Goal: Task Accomplishment & Management: Manage account settings

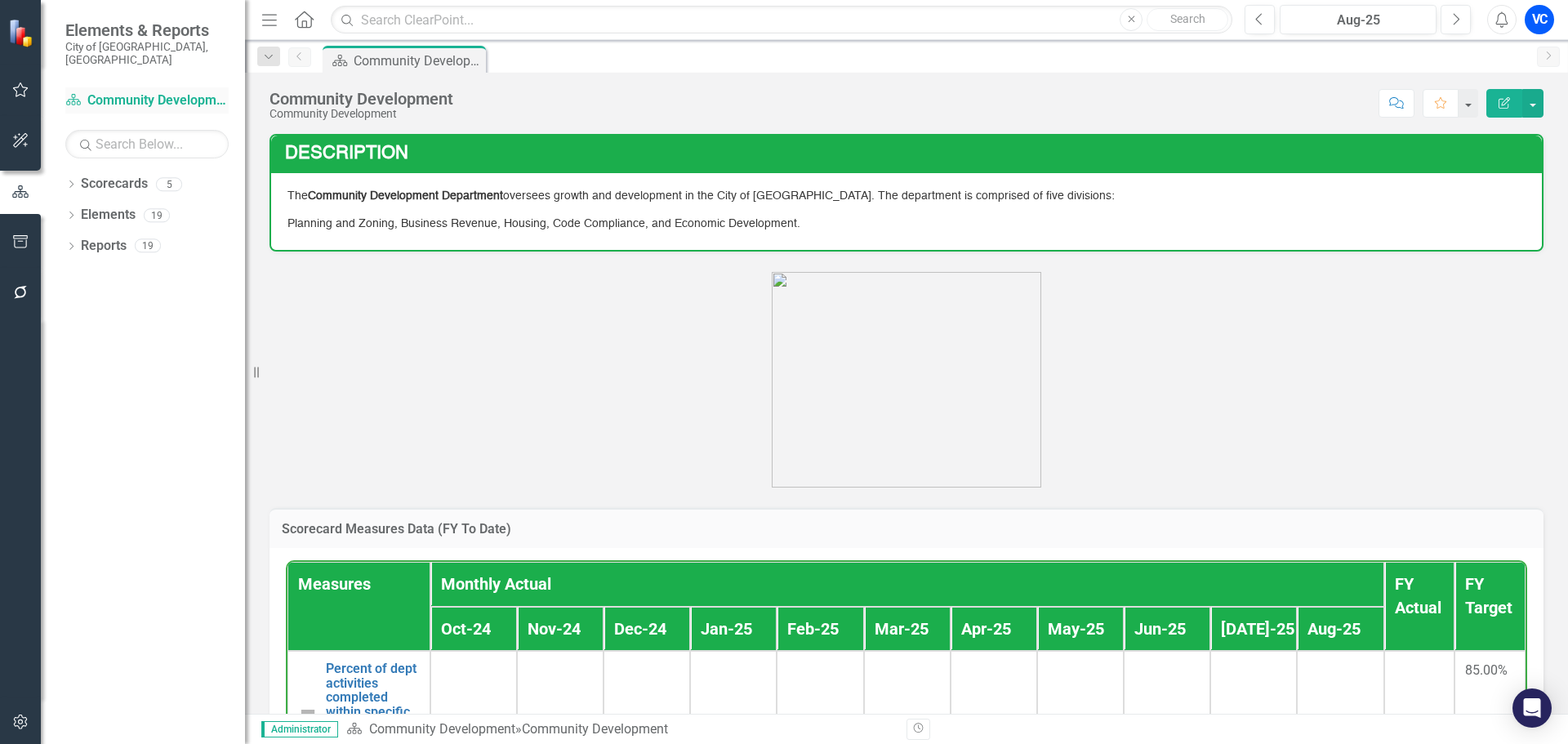
click at [129, 92] on link "Scorecard Community Development" at bounding box center [147, 101] width 164 height 19
click at [109, 175] on link "Scorecards" at bounding box center [114, 184] width 67 height 19
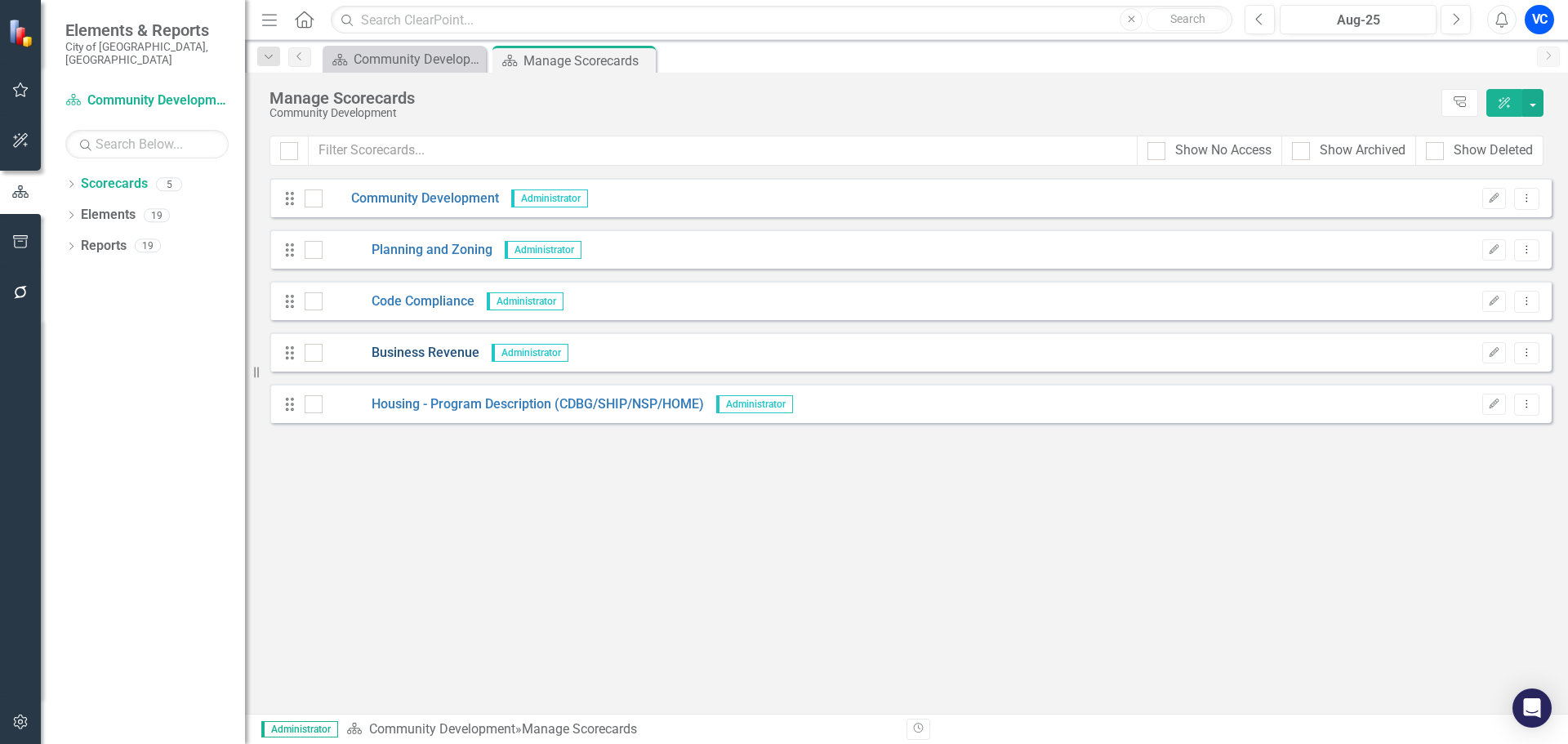
click at [420, 351] on link "Business Revenue" at bounding box center [401, 353] width 157 height 19
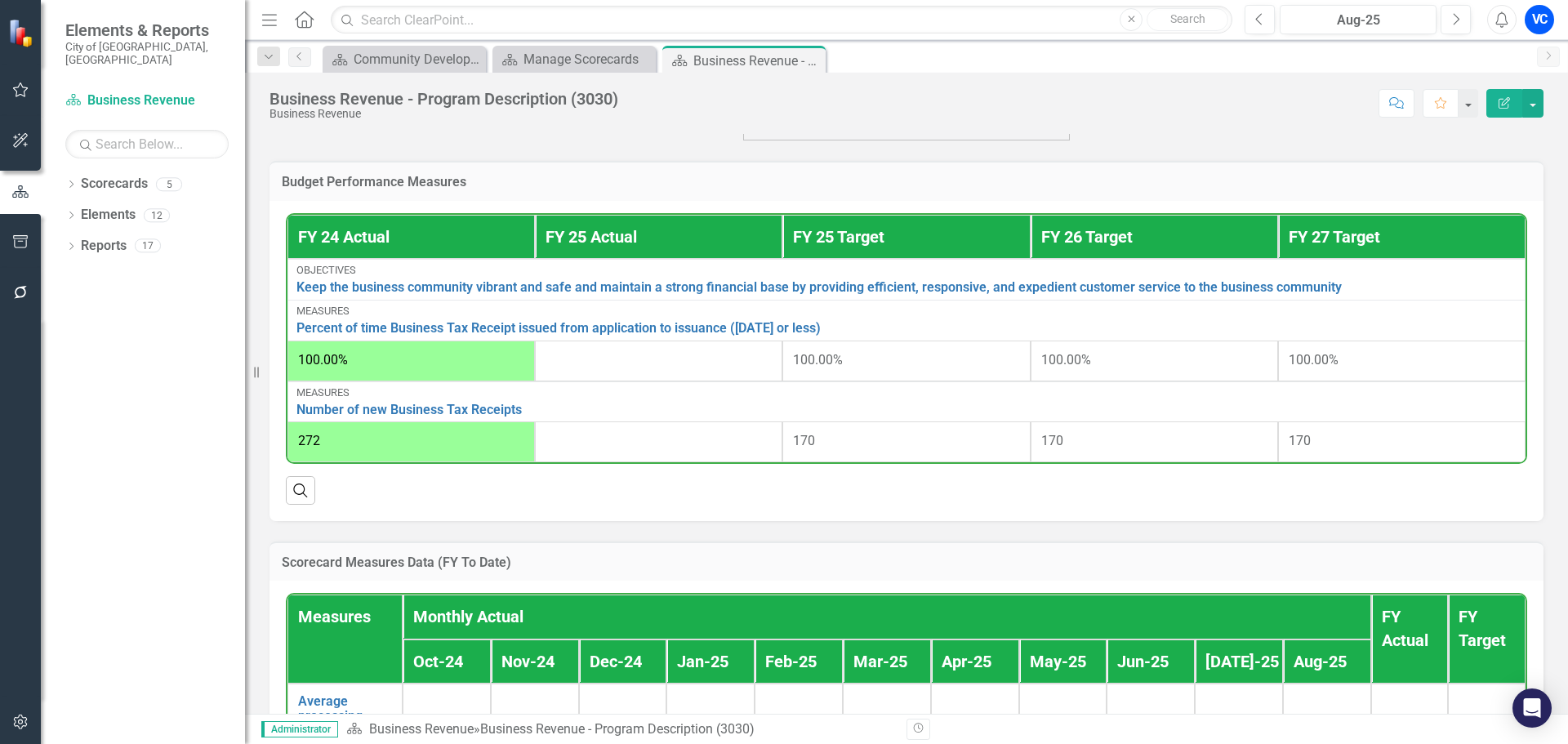
scroll to position [571, 0]
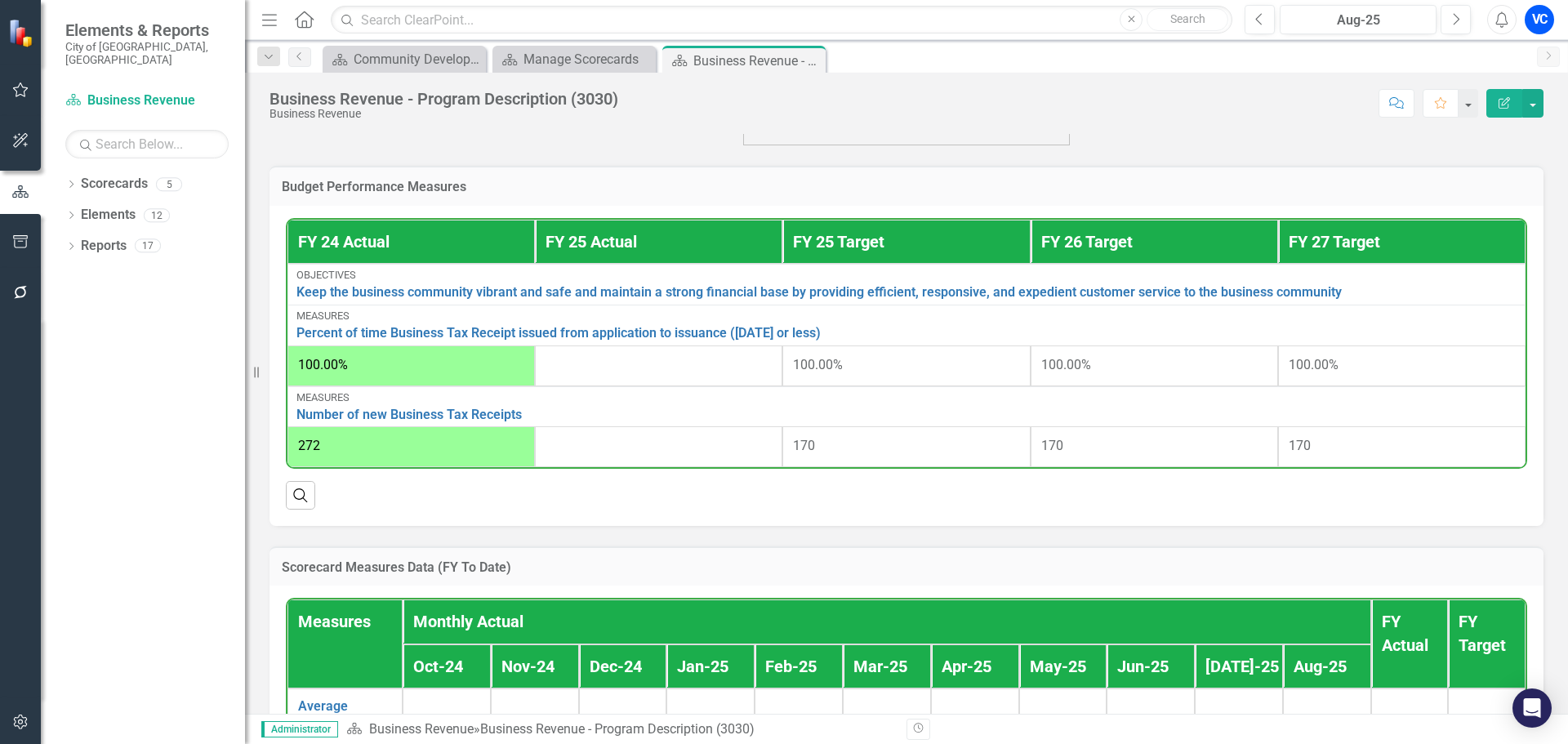
click at [598, 369] on div at bounding box center [659, 365] width 226 height 19
click at [1503, 100] on icon "Edit Report" at bounding box center [1504, 103] width 14 height 11
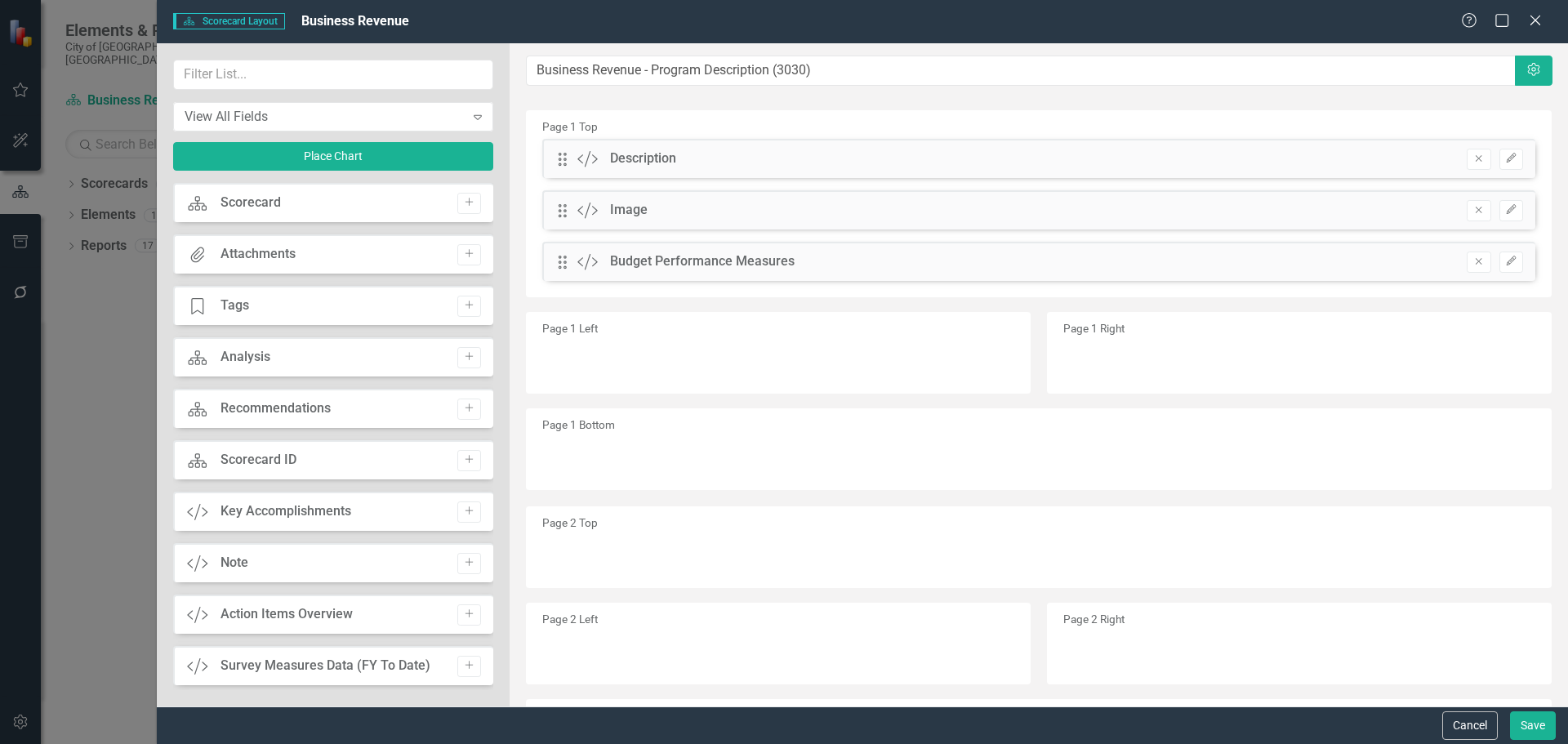
click at [299, 198] on div "Scorecard Scorecard Add" at bounding box center [333, 203] width 320 height 39
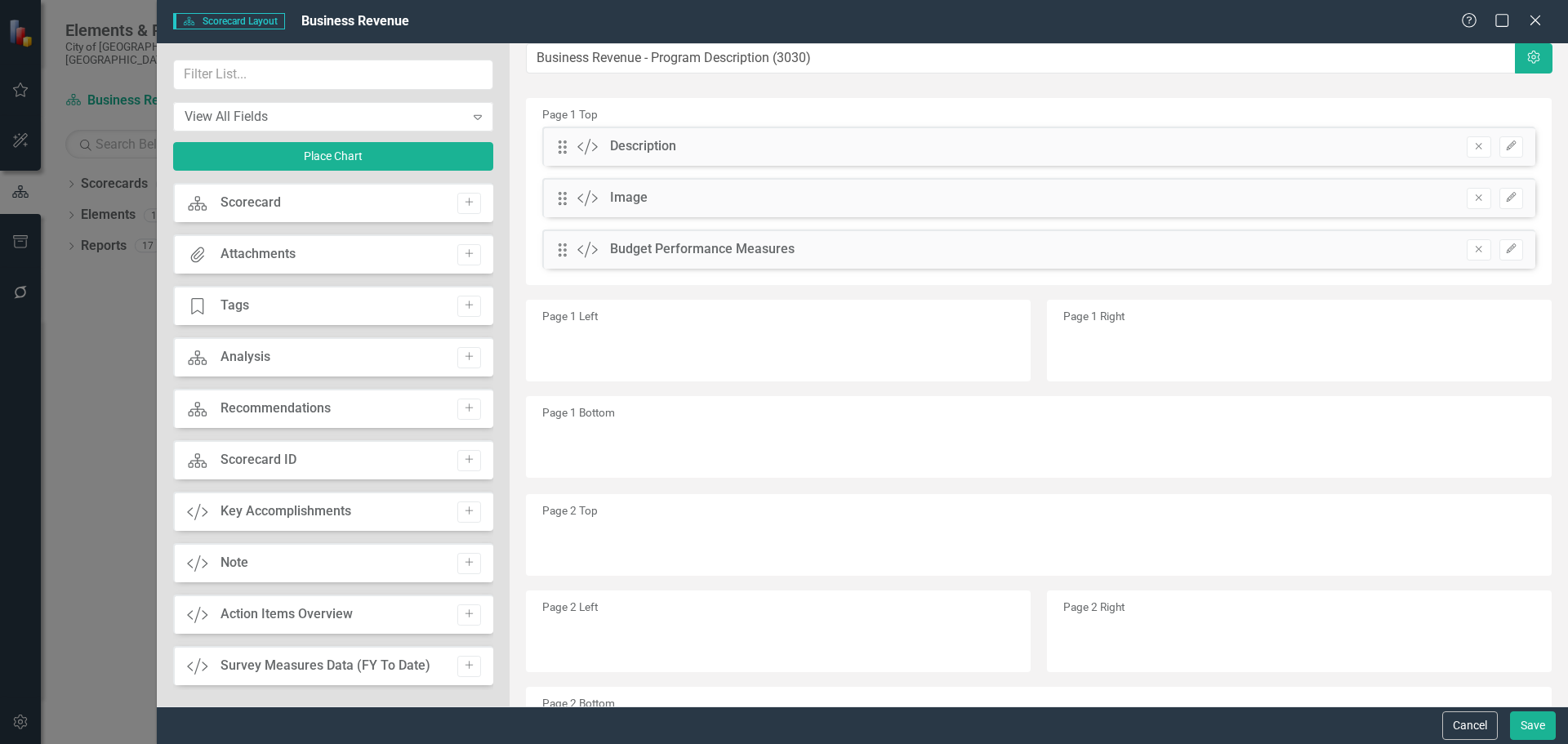
scroll to position [0, 0]
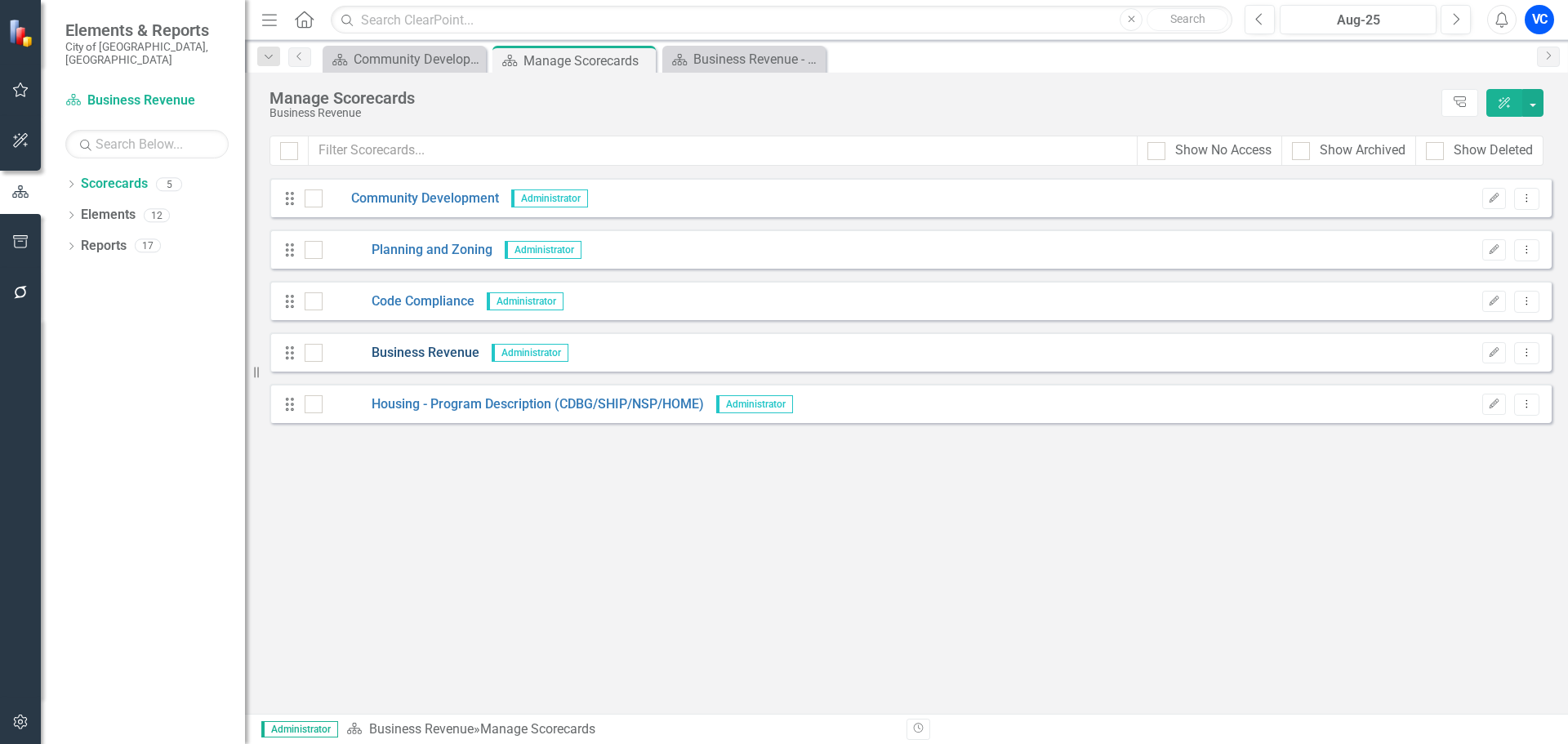
click at [447, 351] on link "Business Revenue" at bounding box center [401, 353] width 157 height 19
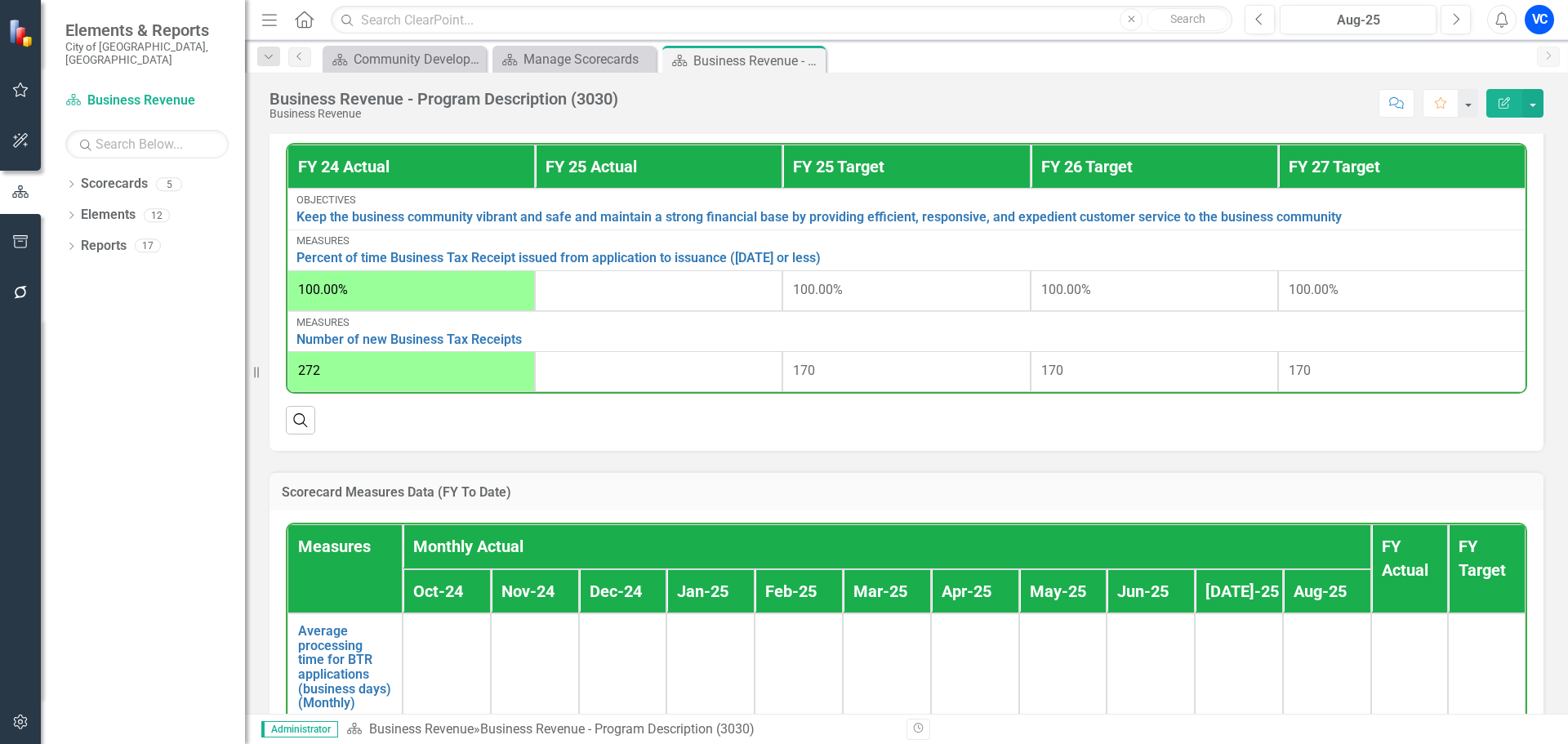
scroll to position [653, 0]
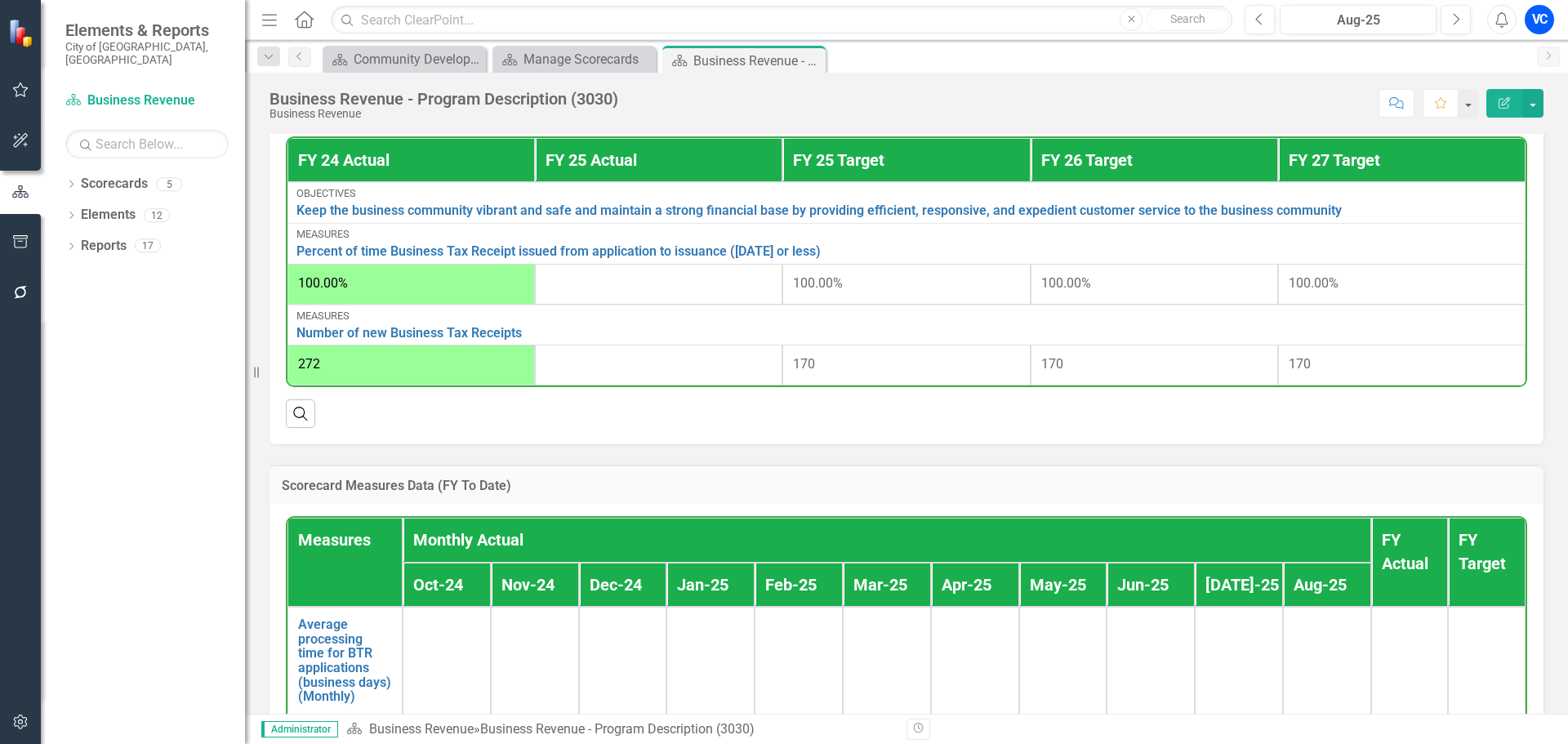
click at [556, 368] on div at bounding box center [659, 364] width 226 height 19
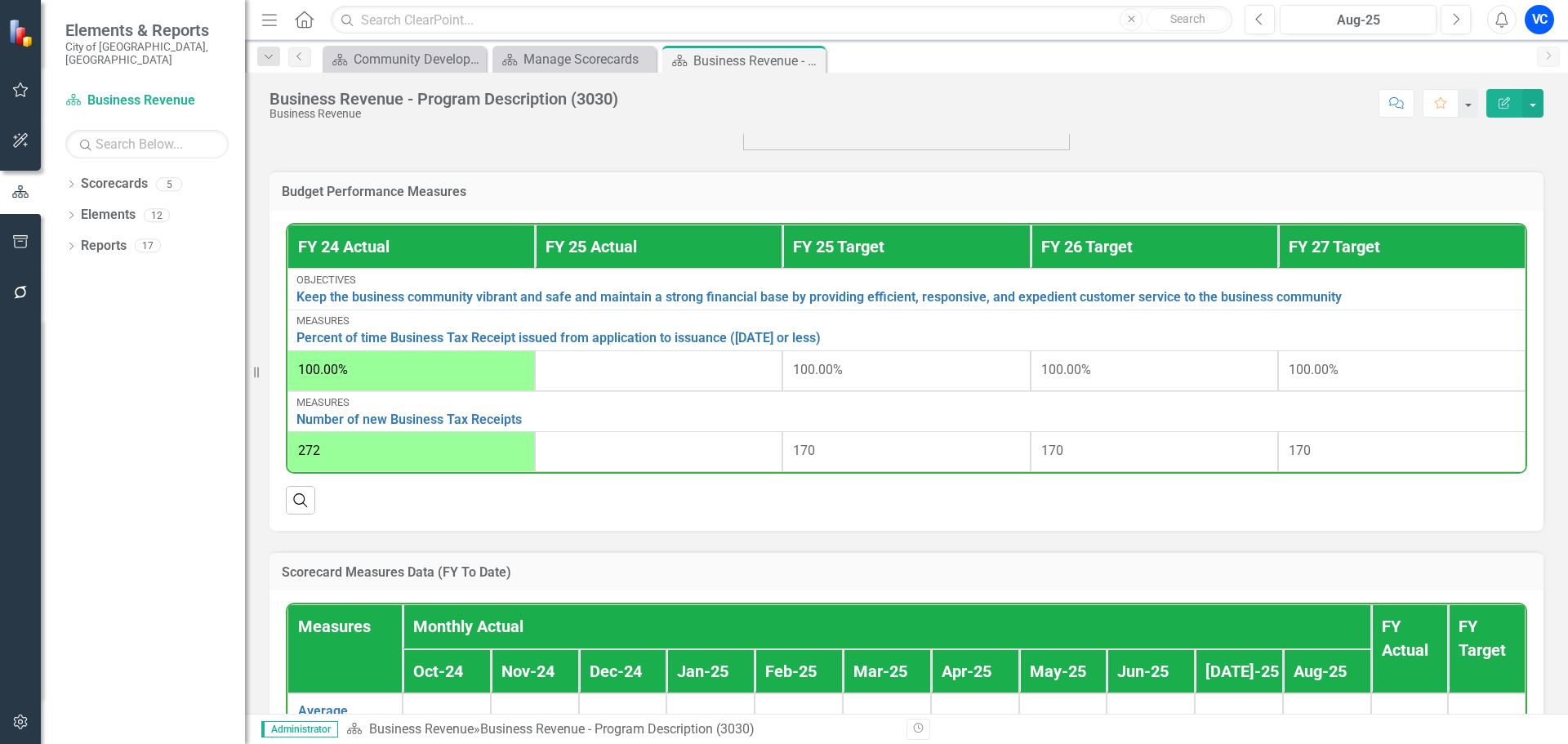
scroll to position [563, 0]
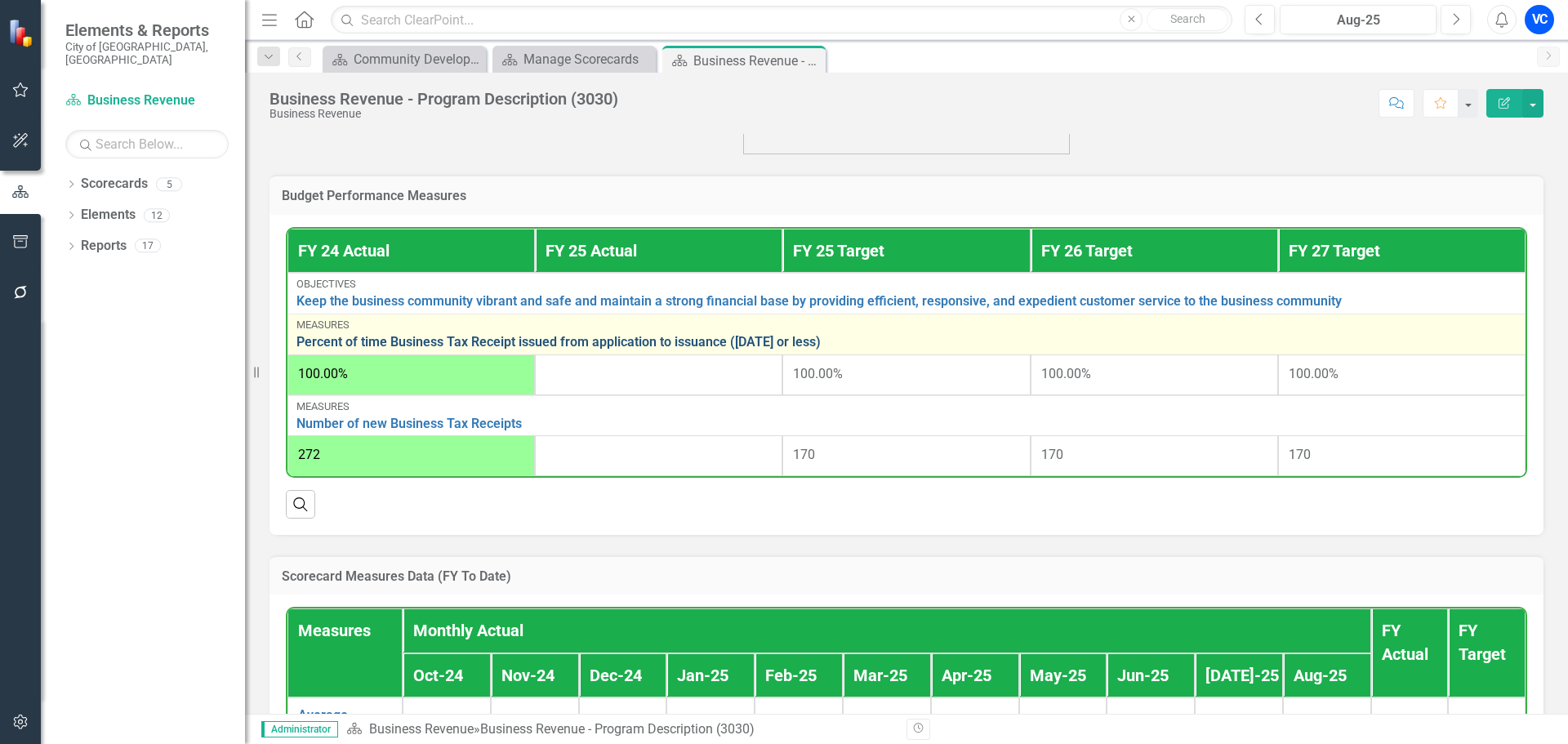
click at [533, 344] on link "Percent of time Business Tax Receipt issued from application to issuance ([DATE…" at bounding box center [906, 341] width 1220 height 14
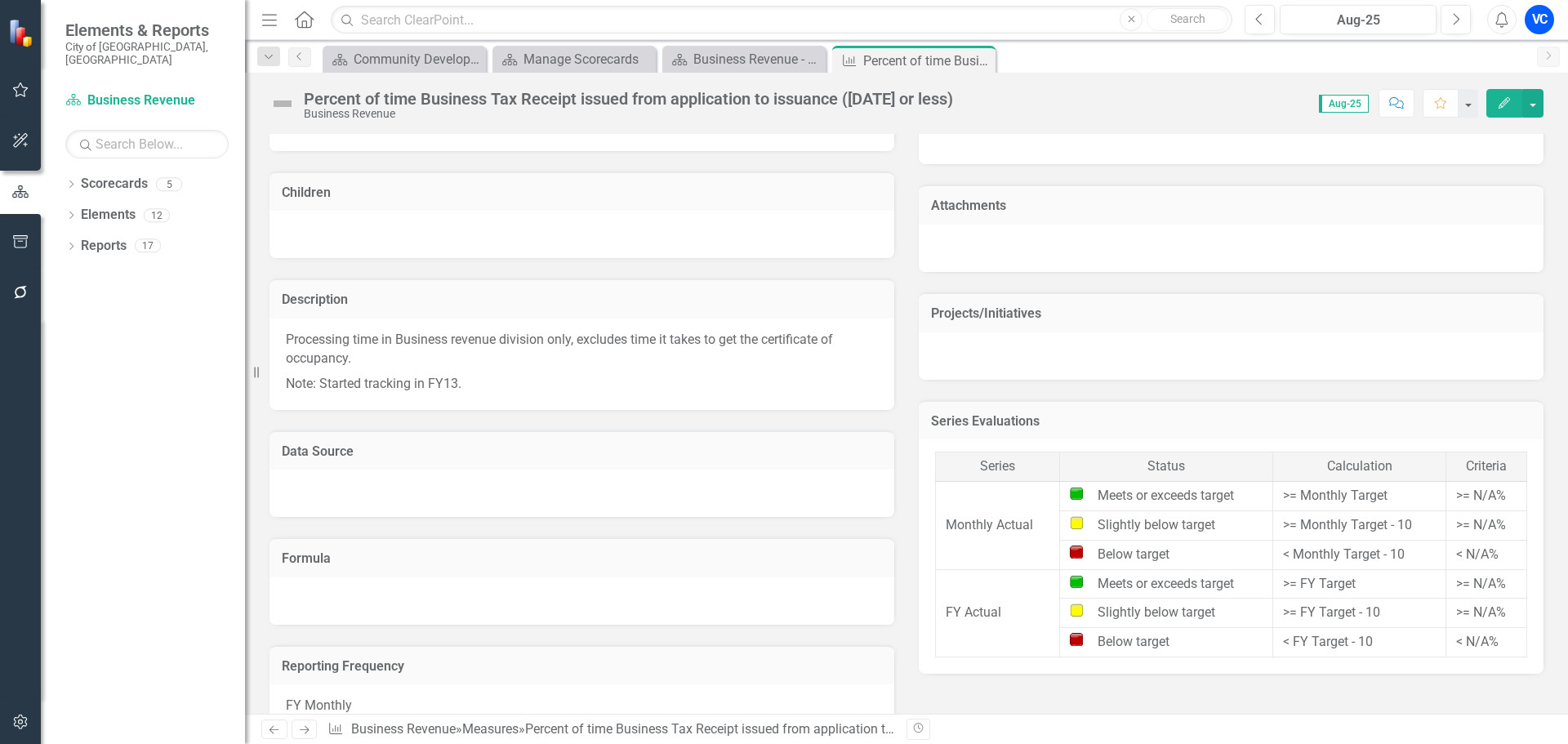
scroll to position [1096, 0]
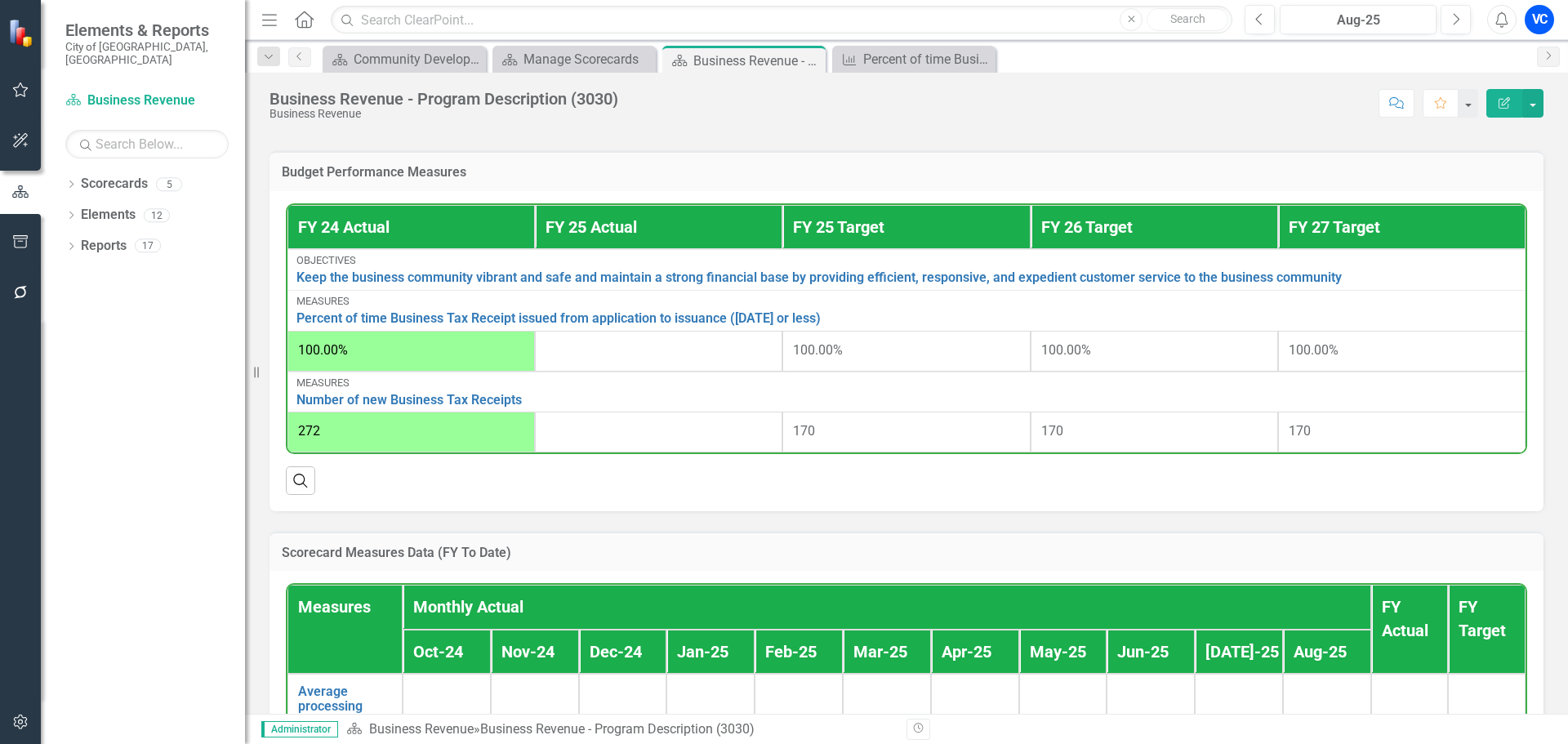
scroll to position [586, 0]
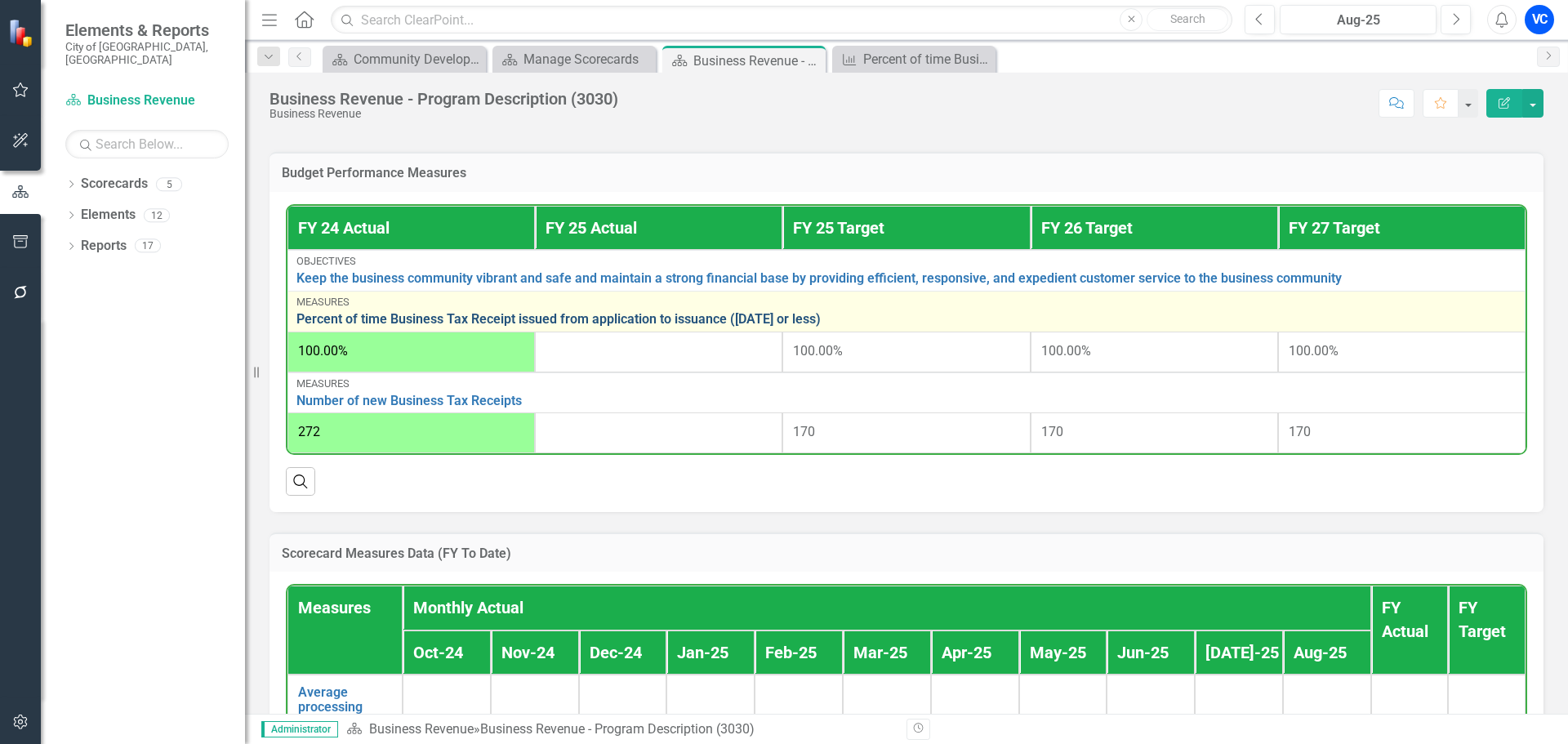
click at [560, 320] on link "Percent of time Business Tax Receipt issued from application to issuance ([DATE…" at bounding box center [906, 319] width 1220 height 14
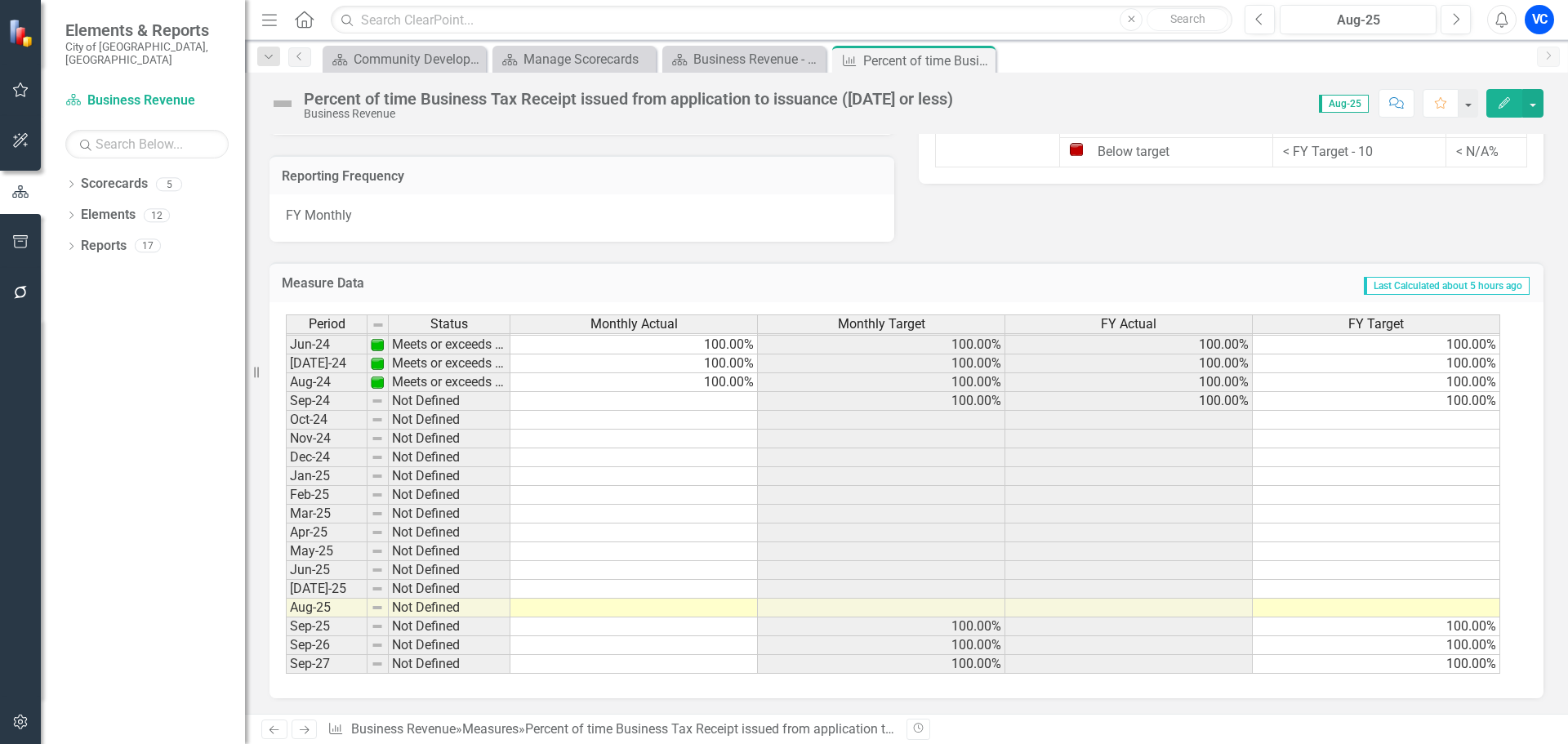
scroll to position [519, 0]
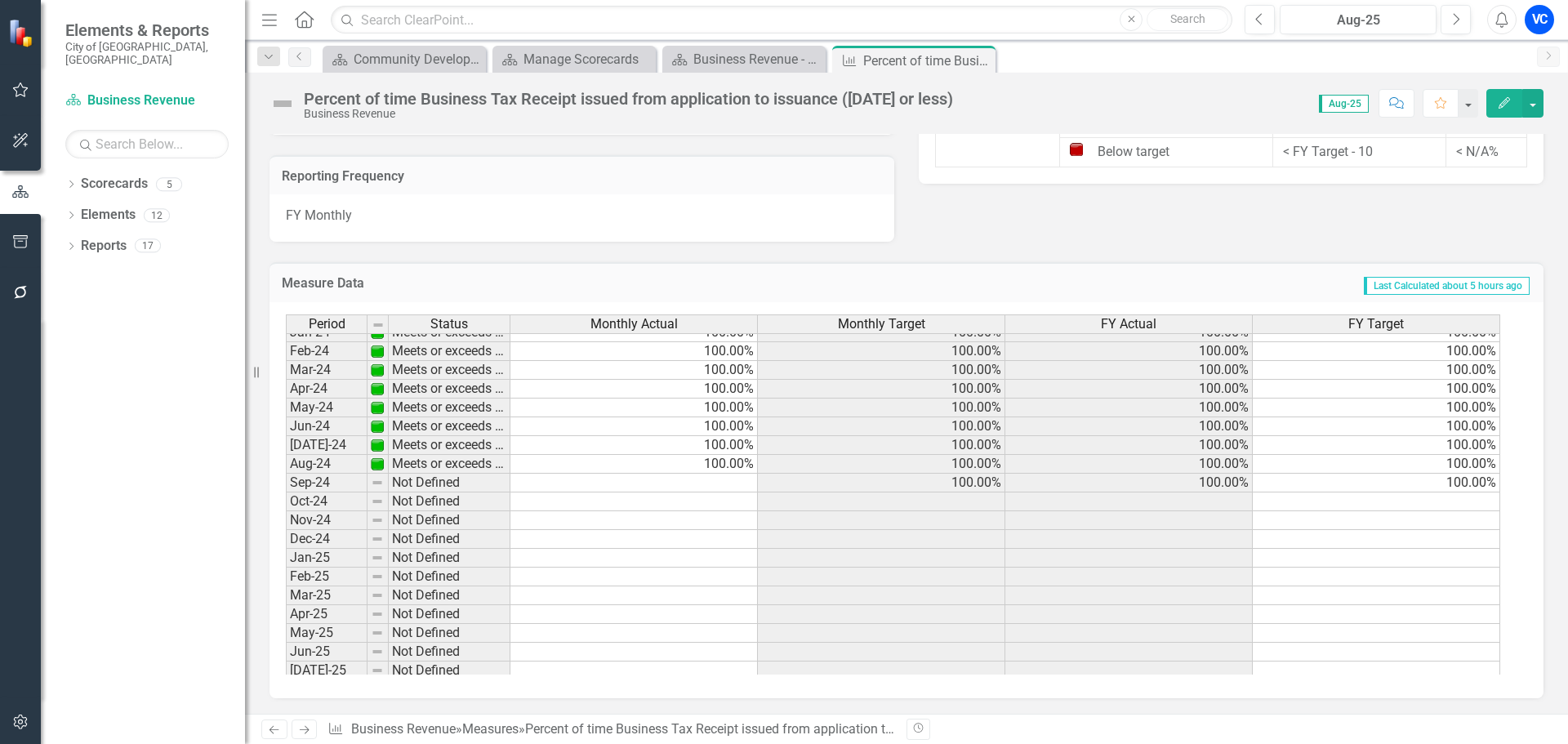
click at [714, 485] on tbody "Aug-22 Meets or exceeds target 100.00% 100.00% 100.00% 100.00% Sept - 22 Meets …" at bounding box center [892, 379] width 1215 height 752
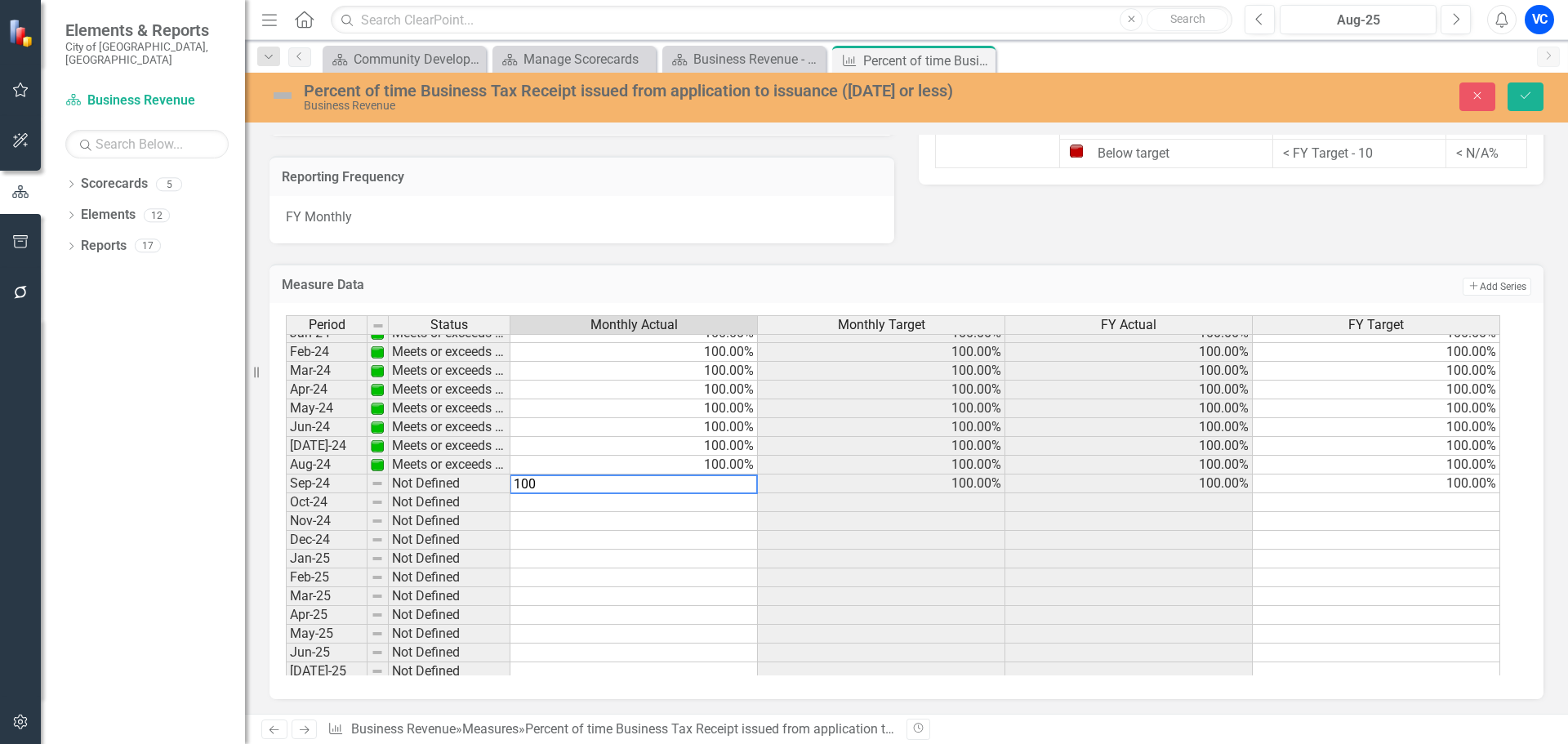
type textarea "100"
click at [690, 500] on td at bounding box center [634, 502] width 247 height 19
type textarea "100"
click at [704, 521] on td at bounding box center [634, 521] width 247 height 19
type textarea "100"
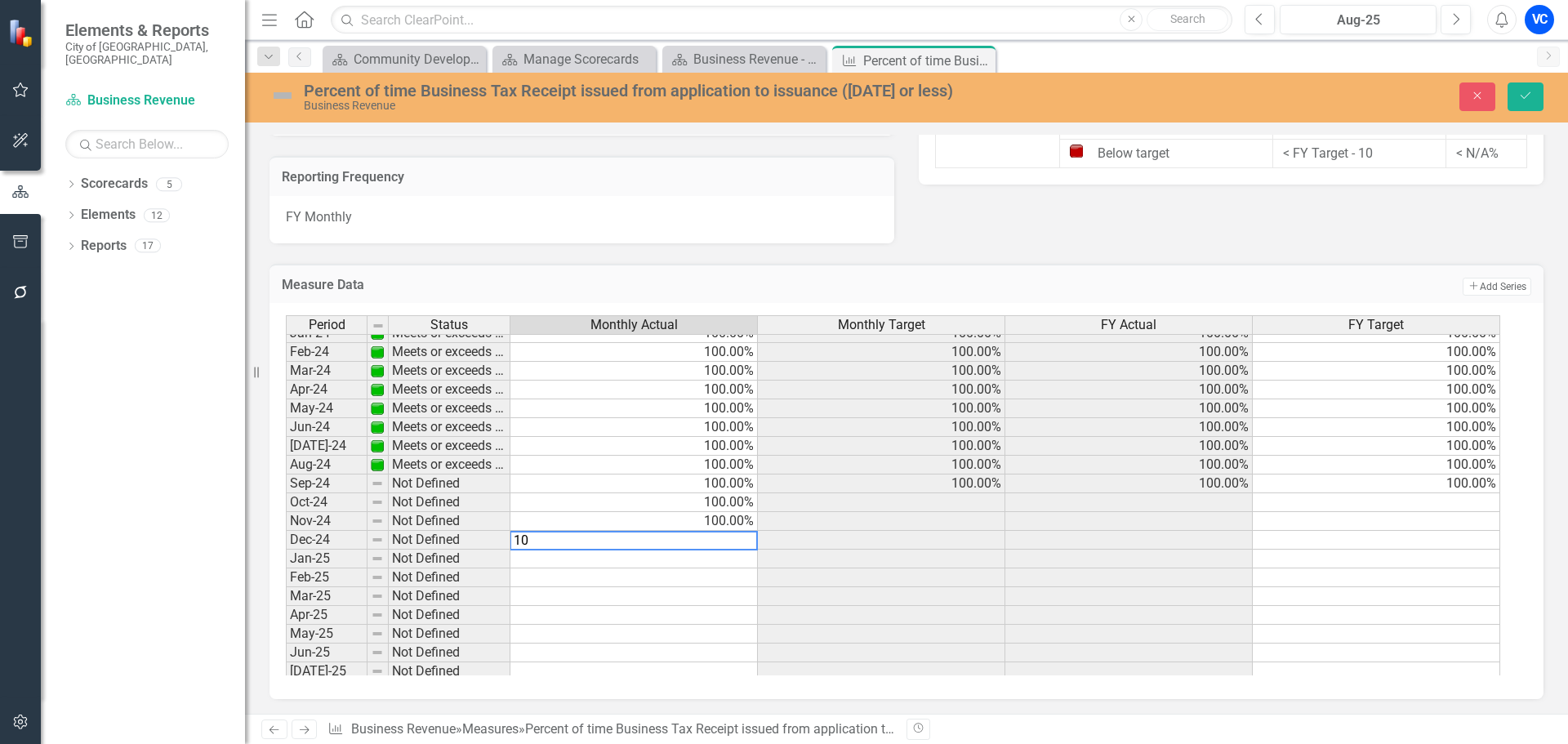
type textarea "100"
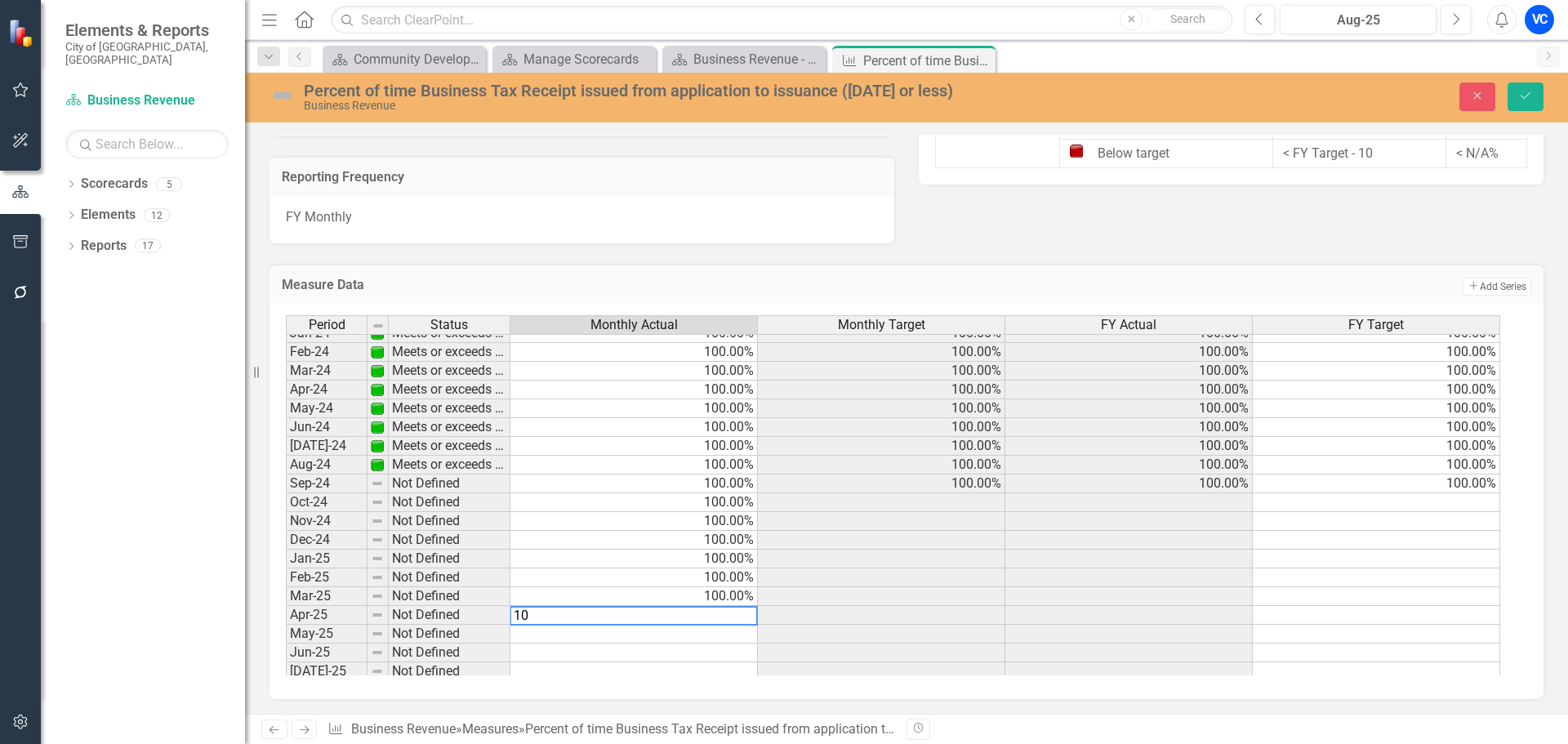
type textarea "100"
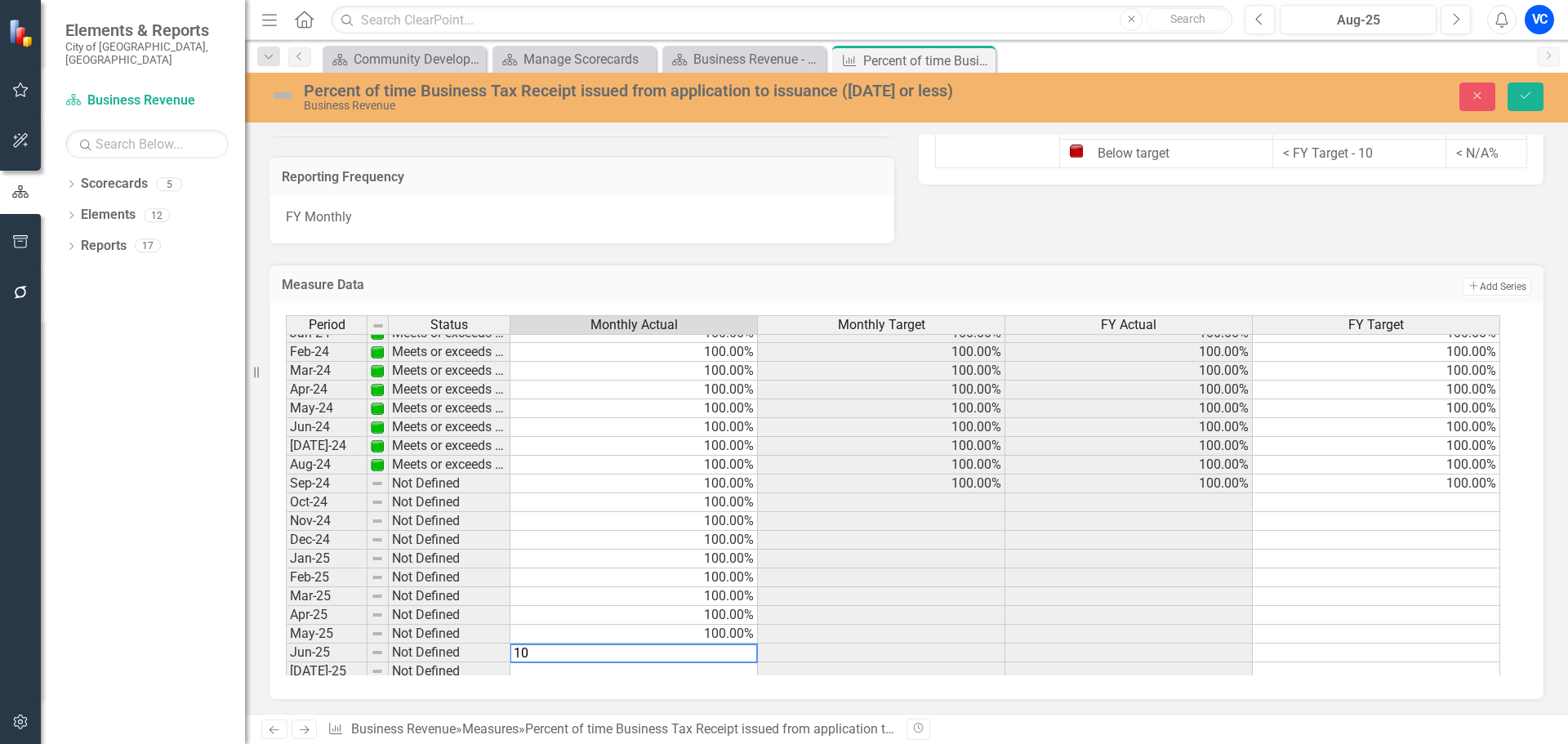
type textarea "100"
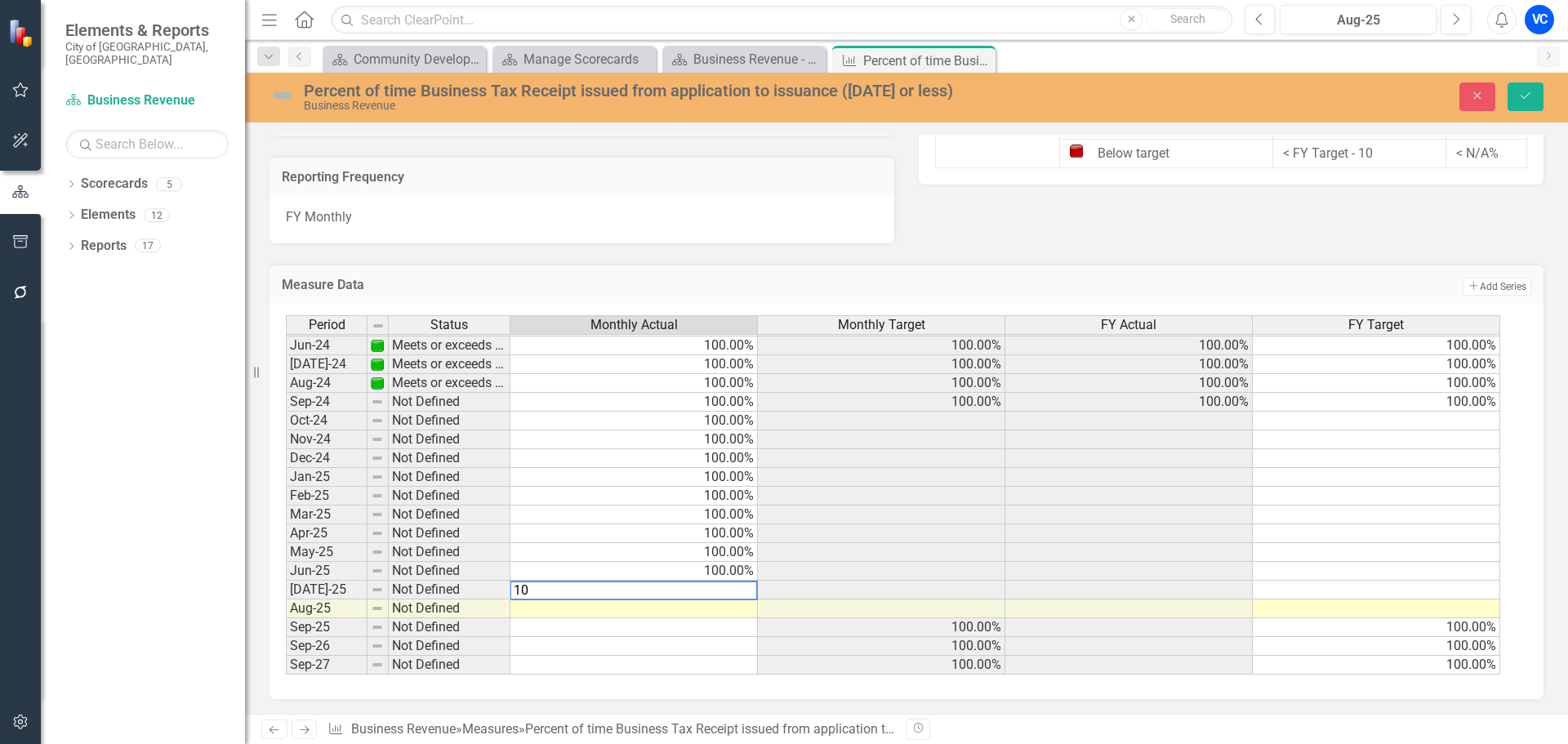
type textarea "100"
click at [1531, 93] on icon "Save" at bounding box center [1525, 95] width 14 height 11
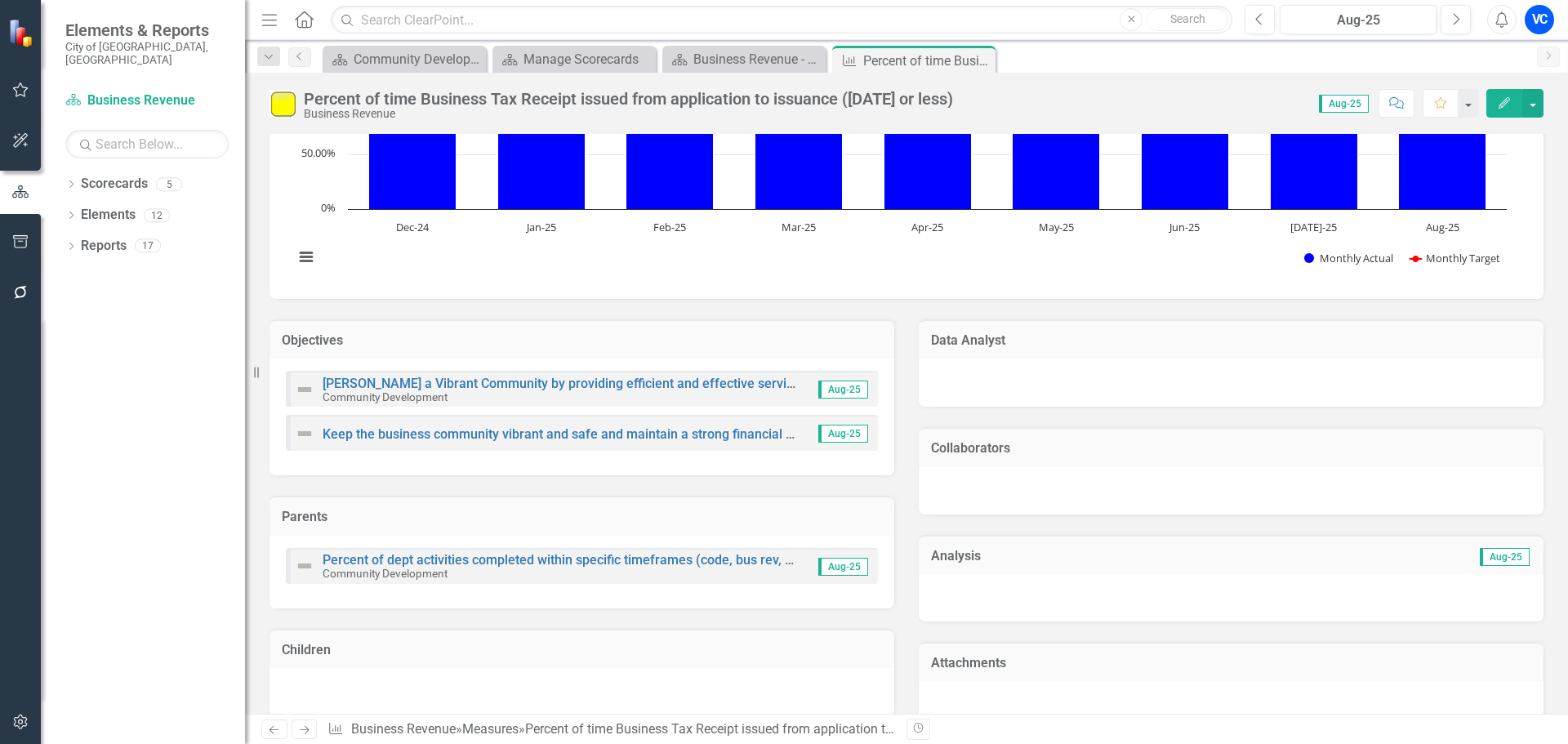
scroll to position [0, 0]
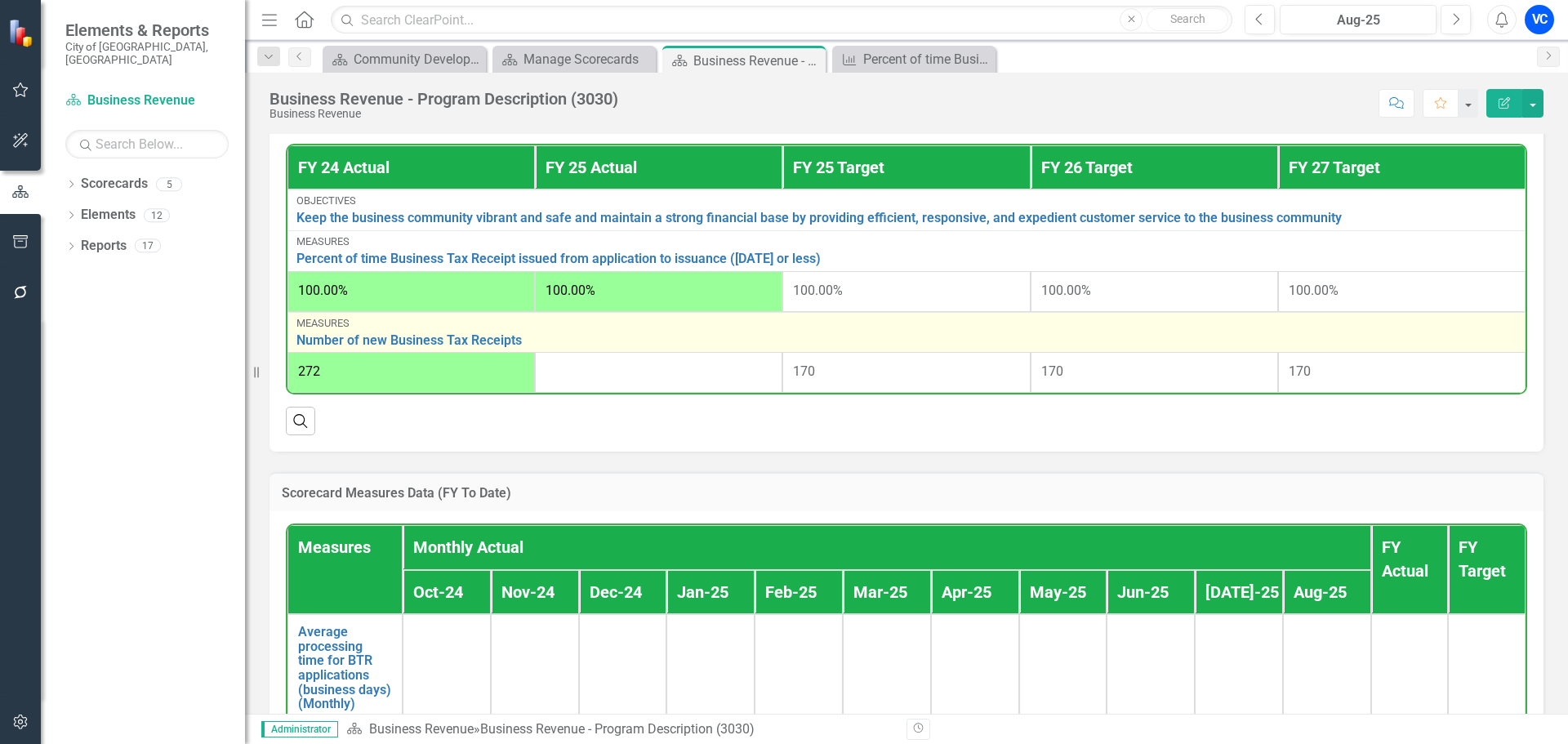
scroll to position [653, 0]
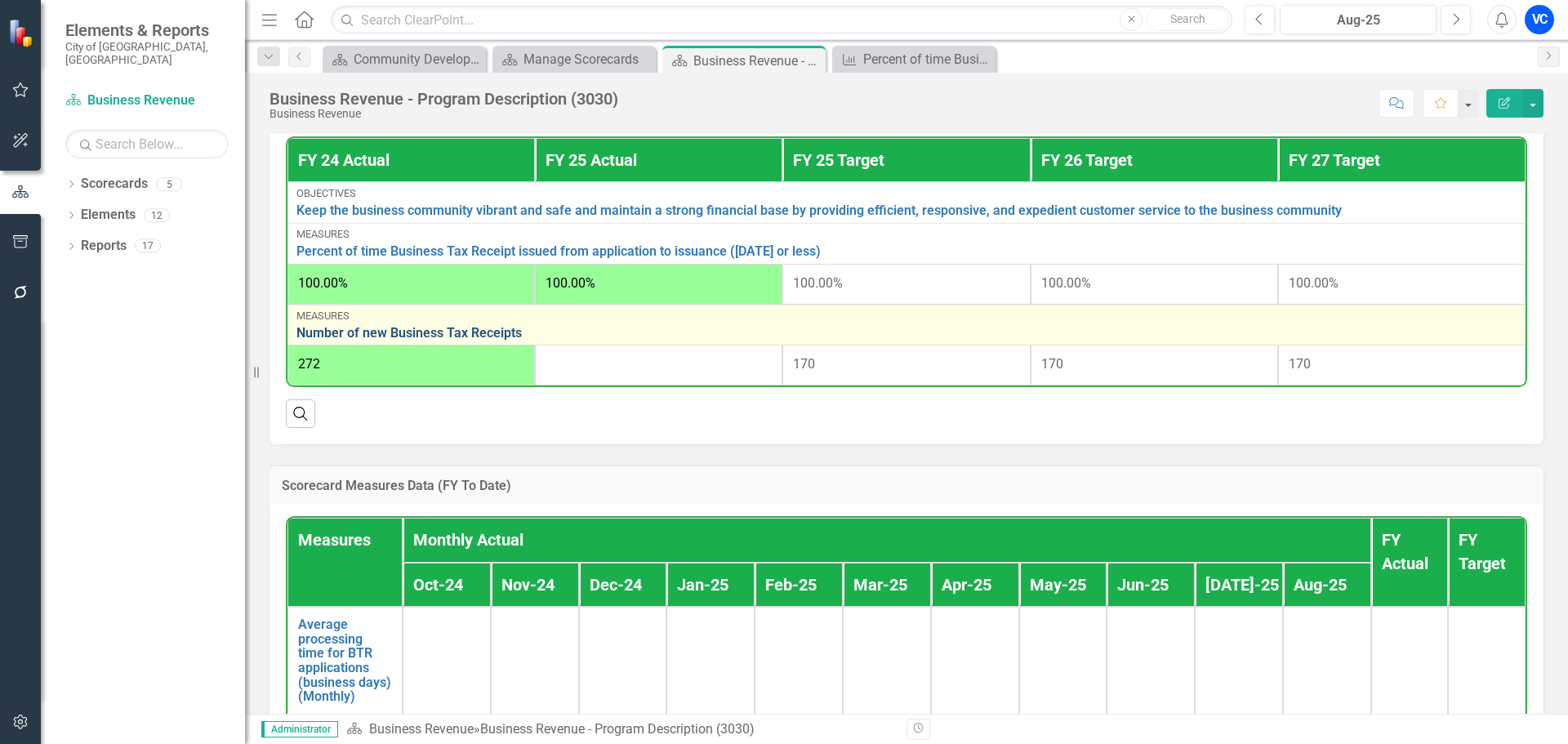
click at [474, 339] on link "Number of new Business Tax Receipts" at bounding box center [906, 332] width 1220 height 14
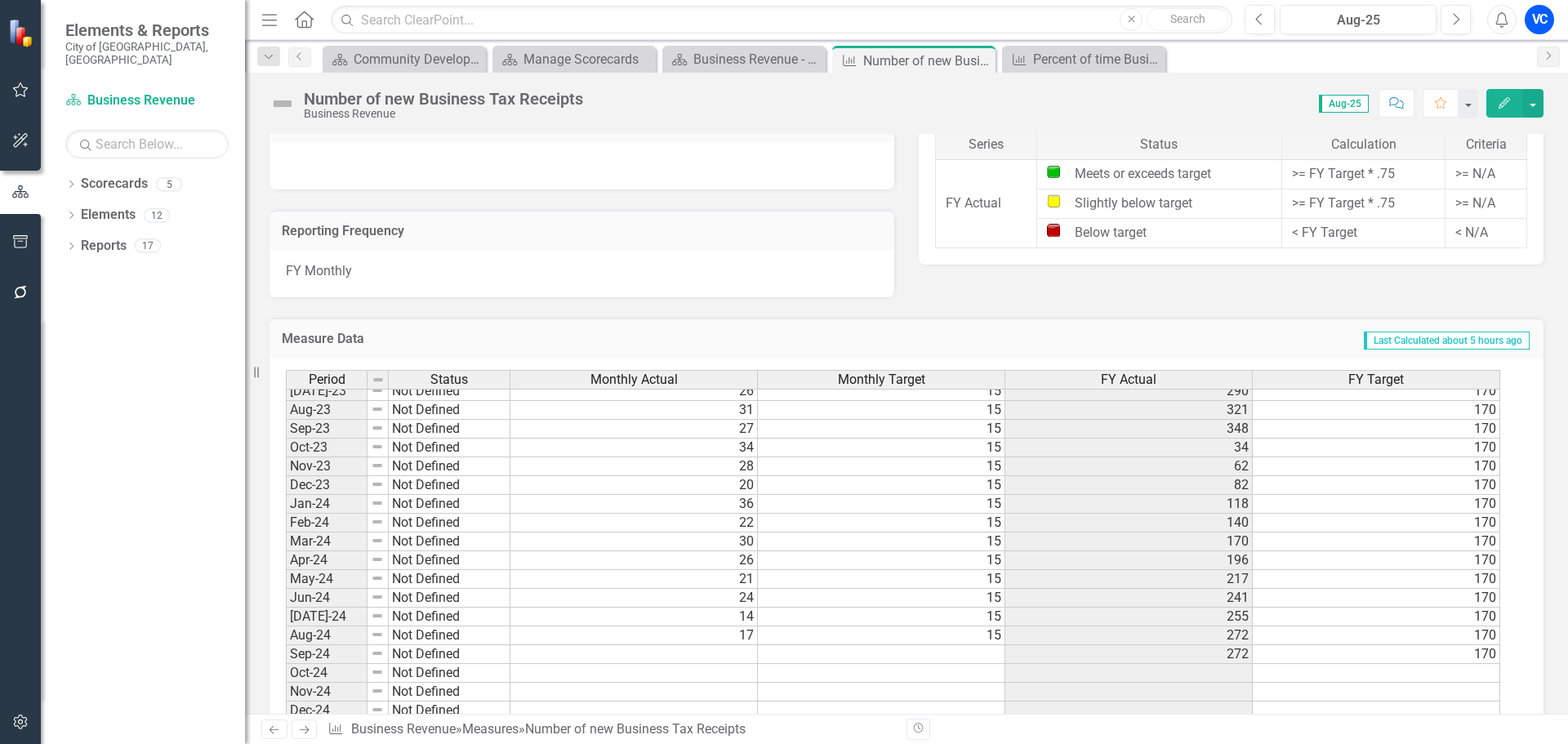
scroll to position [393, 0]
click at [993, 659] on tbody "Aug-22 Not Defined 39 15 286 170 Sept - 22 Not Defined 27 15 313 170 Oct-22 Not…" at bounding box center [892, 559] width 1215 height 752
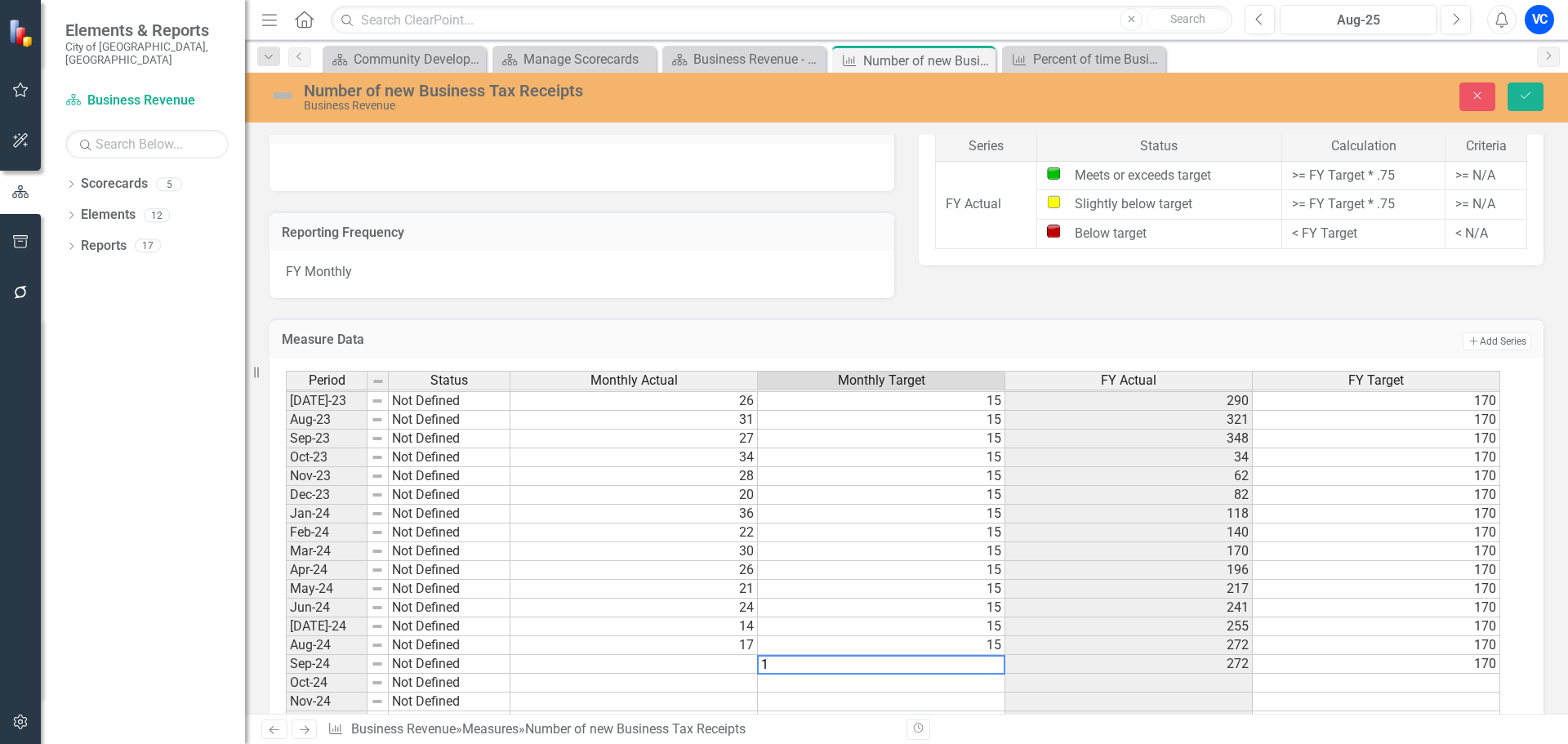
type textarea "15"
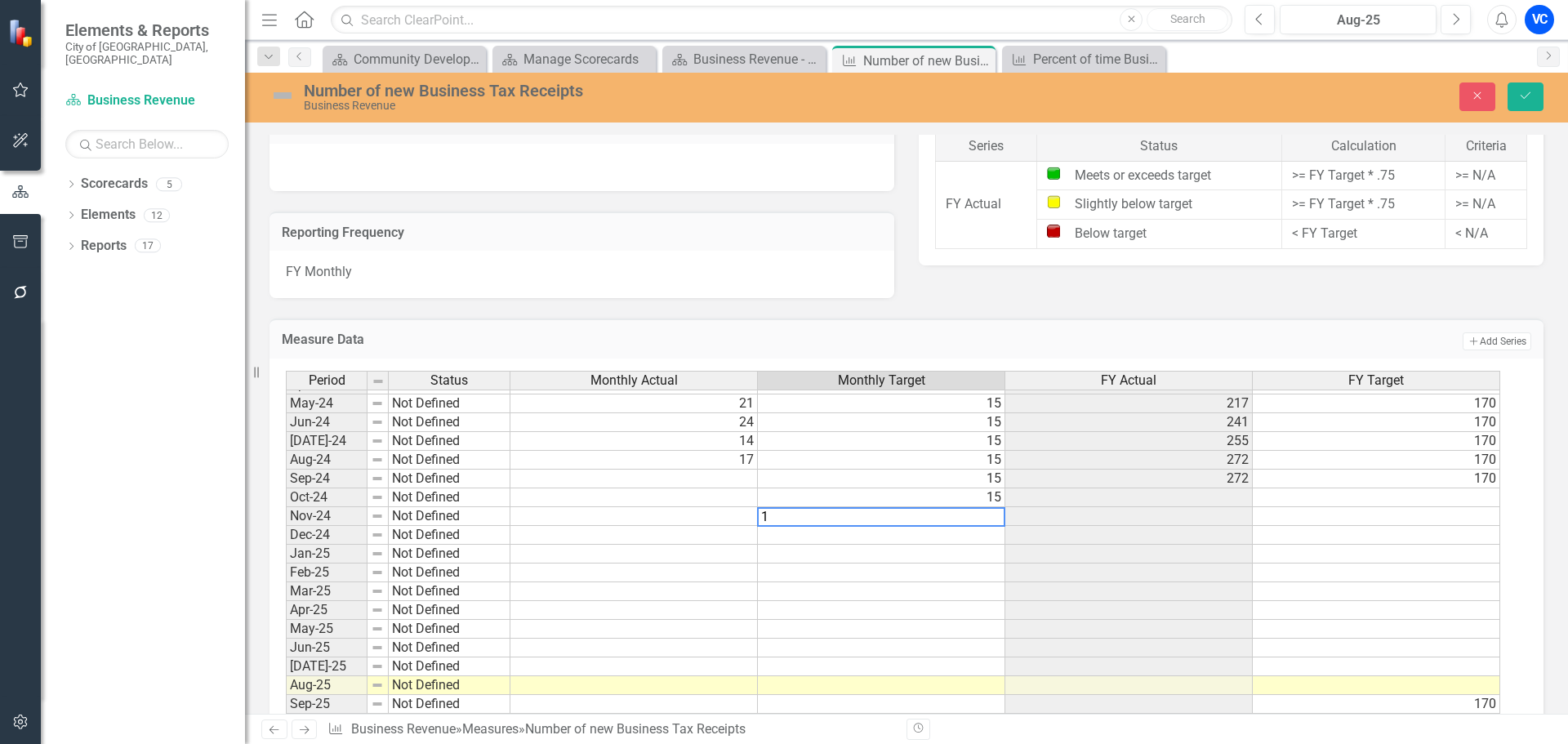
type textarea "15"
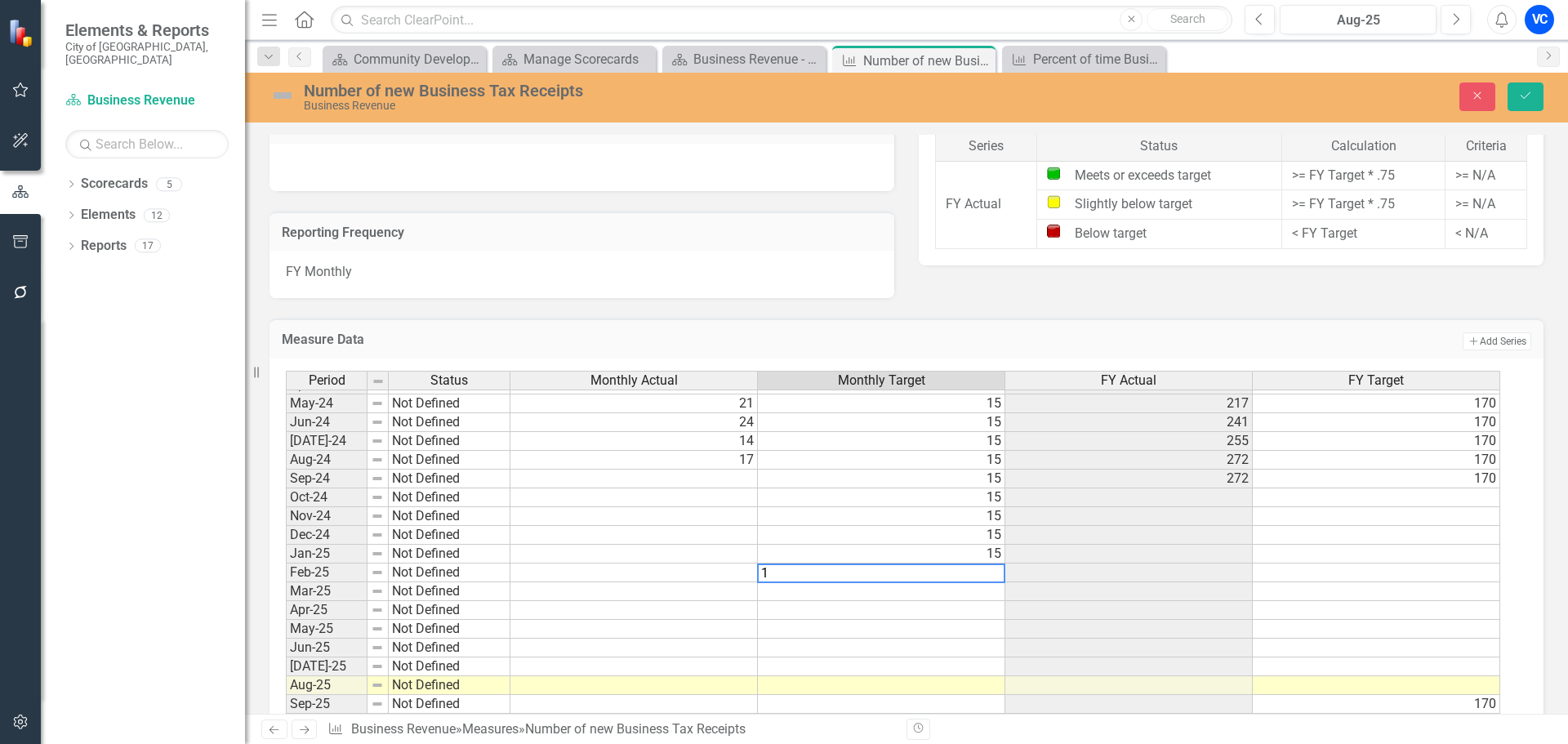
type textarea "15"
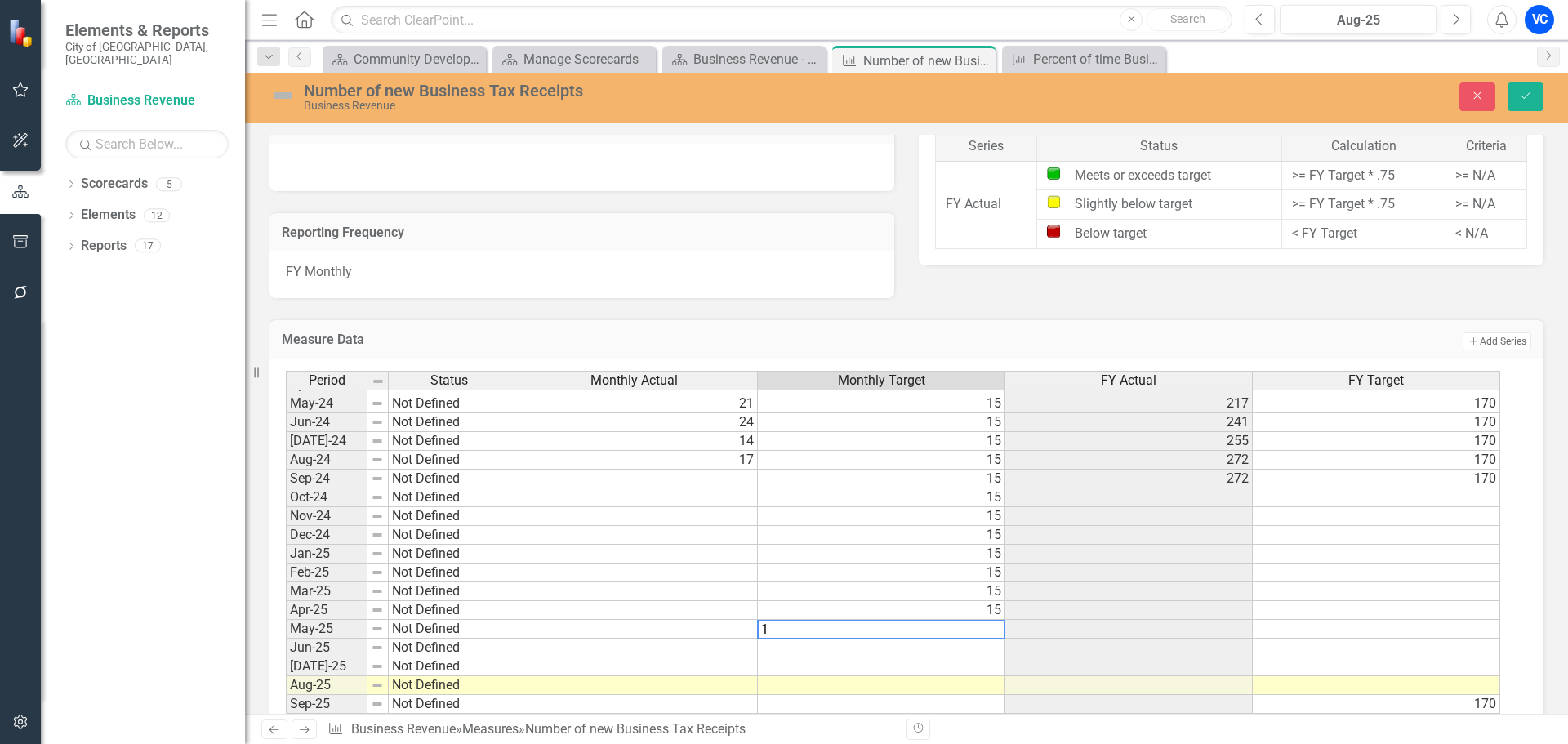
type textarea "15"
type textarea "1"
click at [987, 641] on td "1" at bounding box center [881, 647] width 247 height 19
type textarea "15"
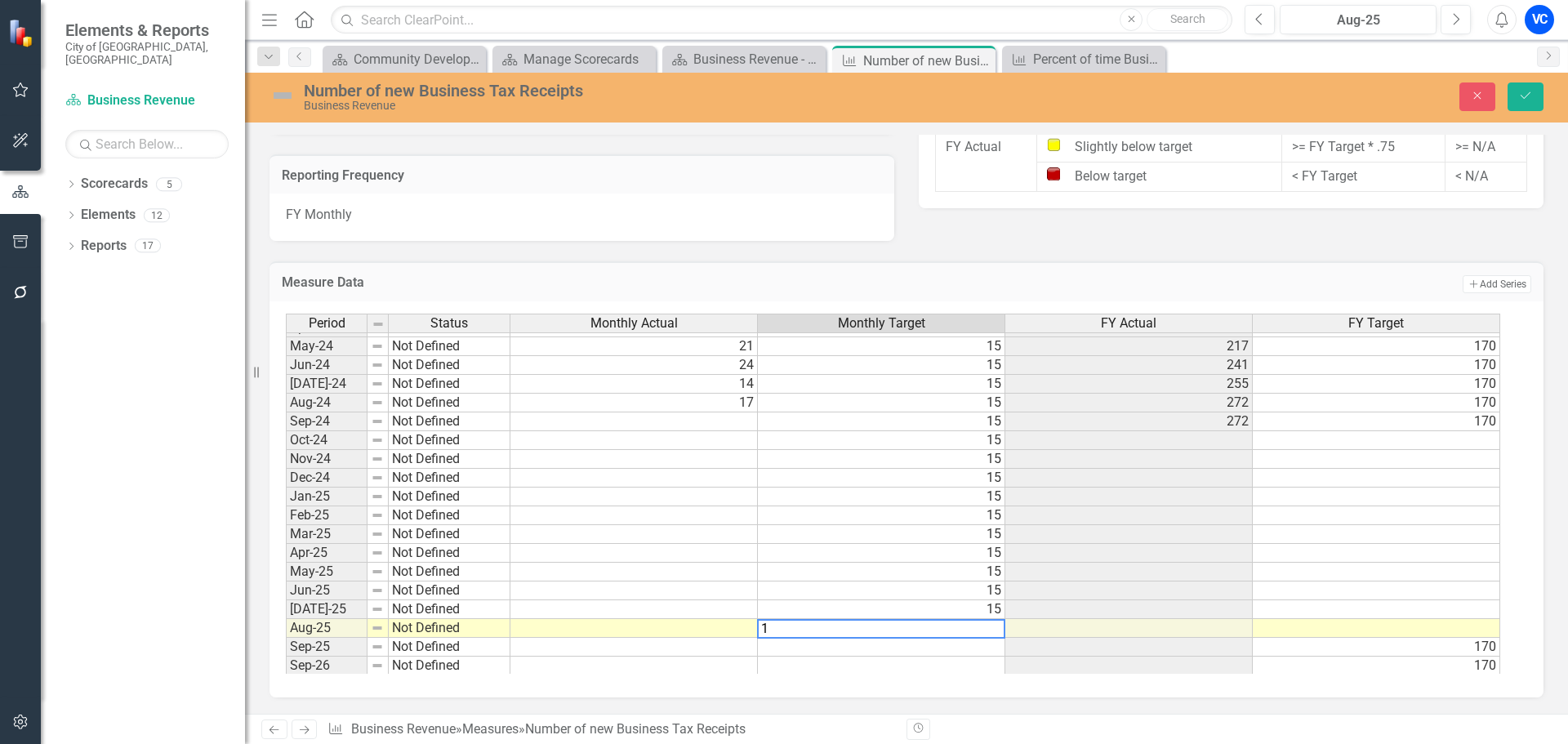
type textarea "15"
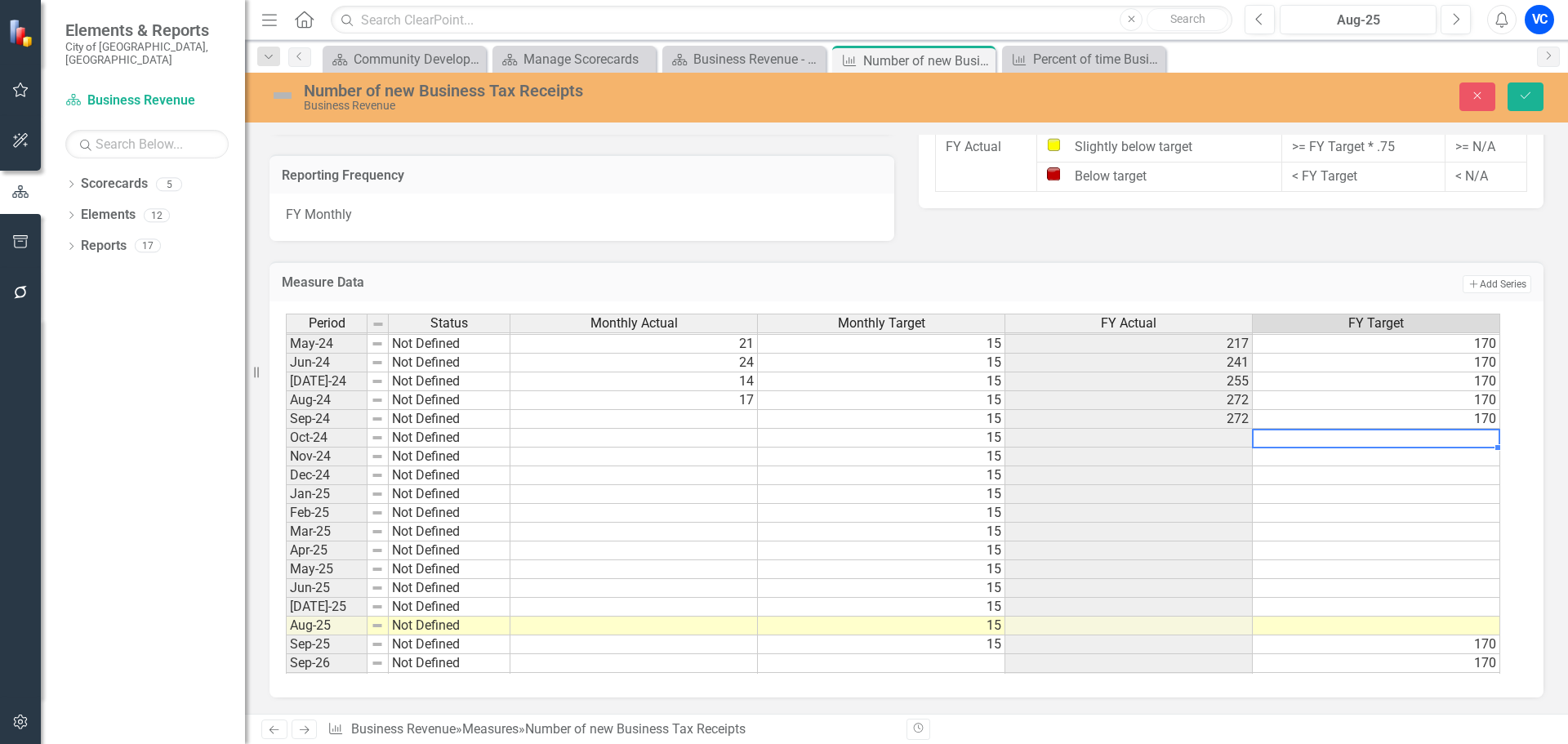
click at [1480, 436] on td at bounding box center [1376, 438] width 247 height 19
type textarea "170"
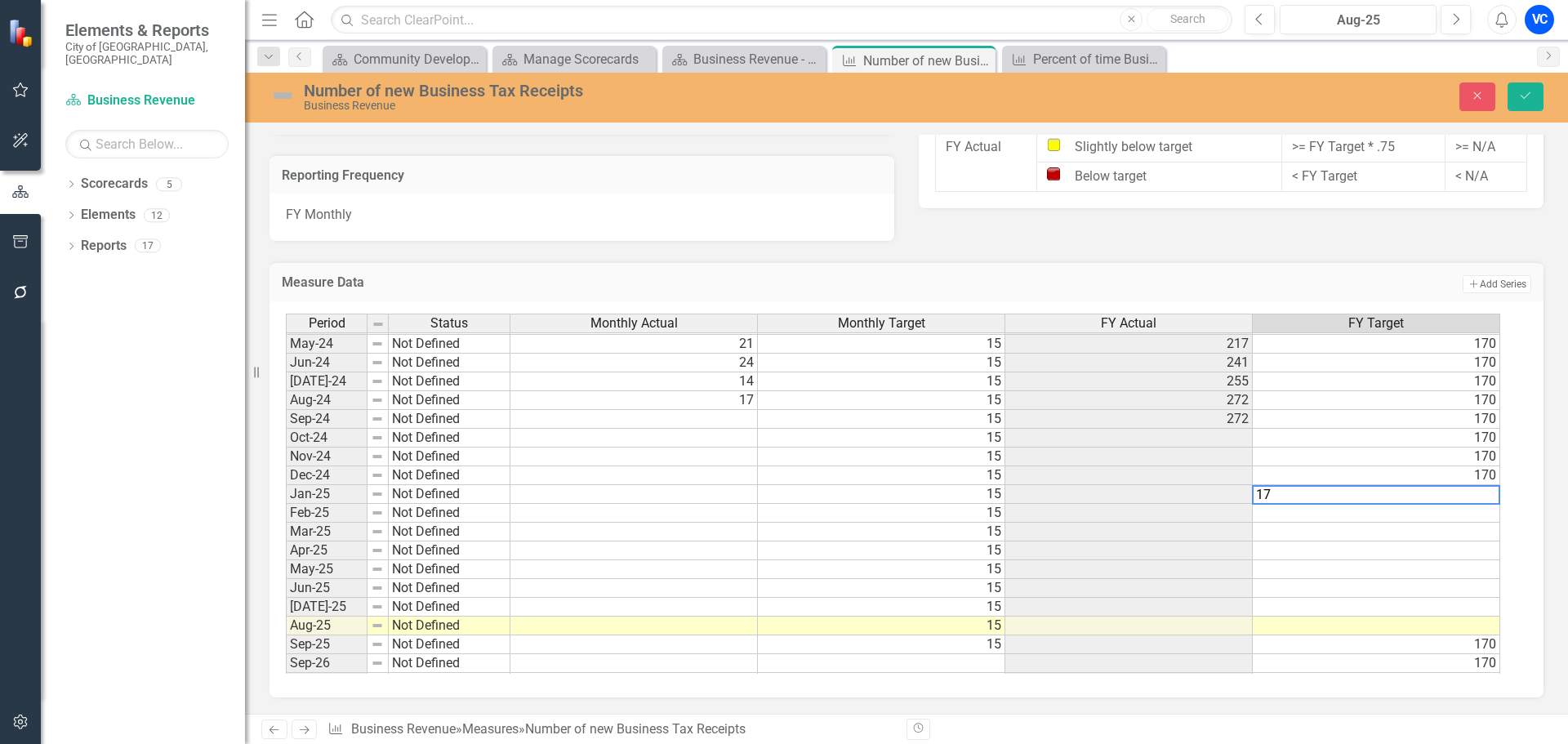
type textarea "170"
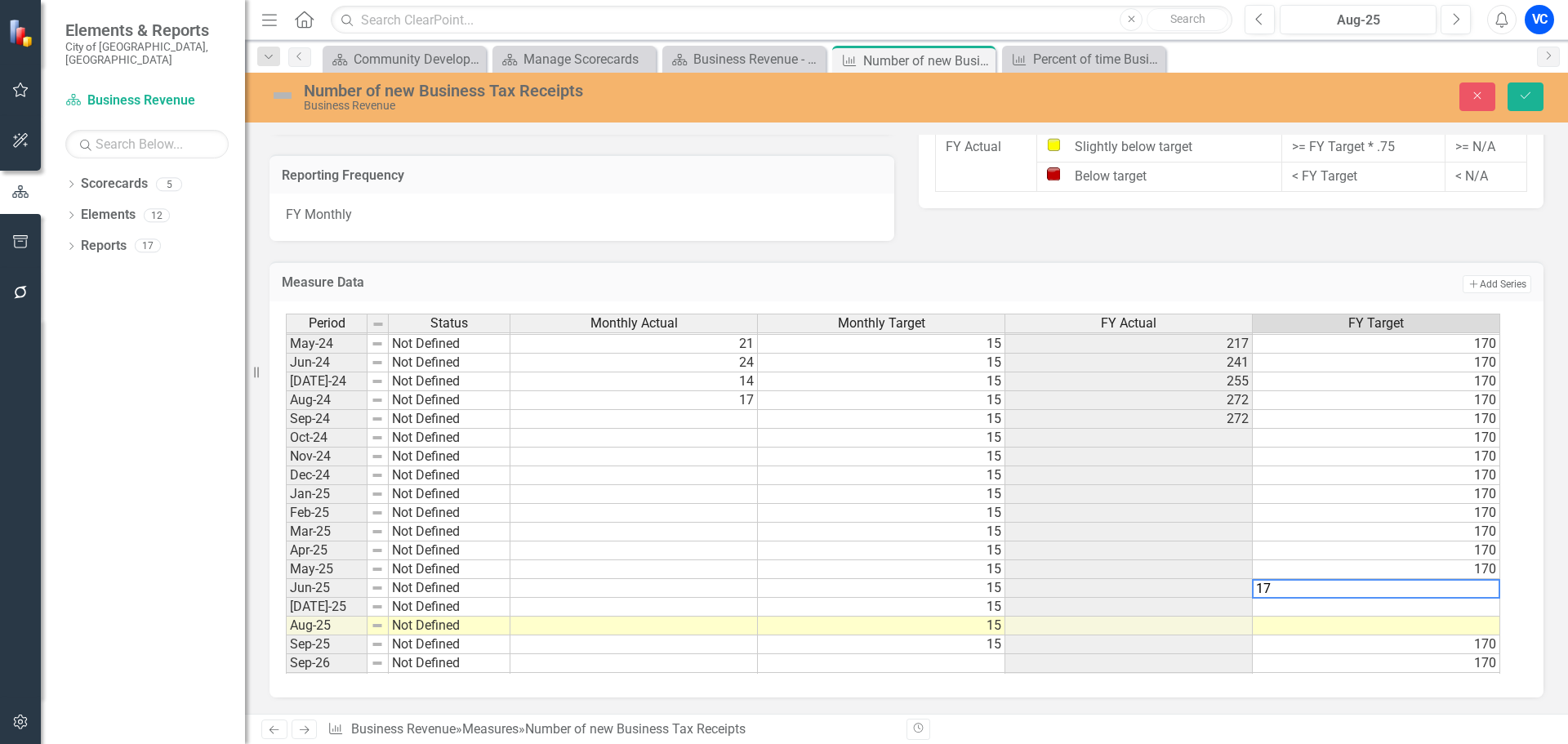
type textarea "170"
type textarea "7"
type textarea "170"
click at [742, 416] on td at bounding box center [634, 419] width 247 height 19
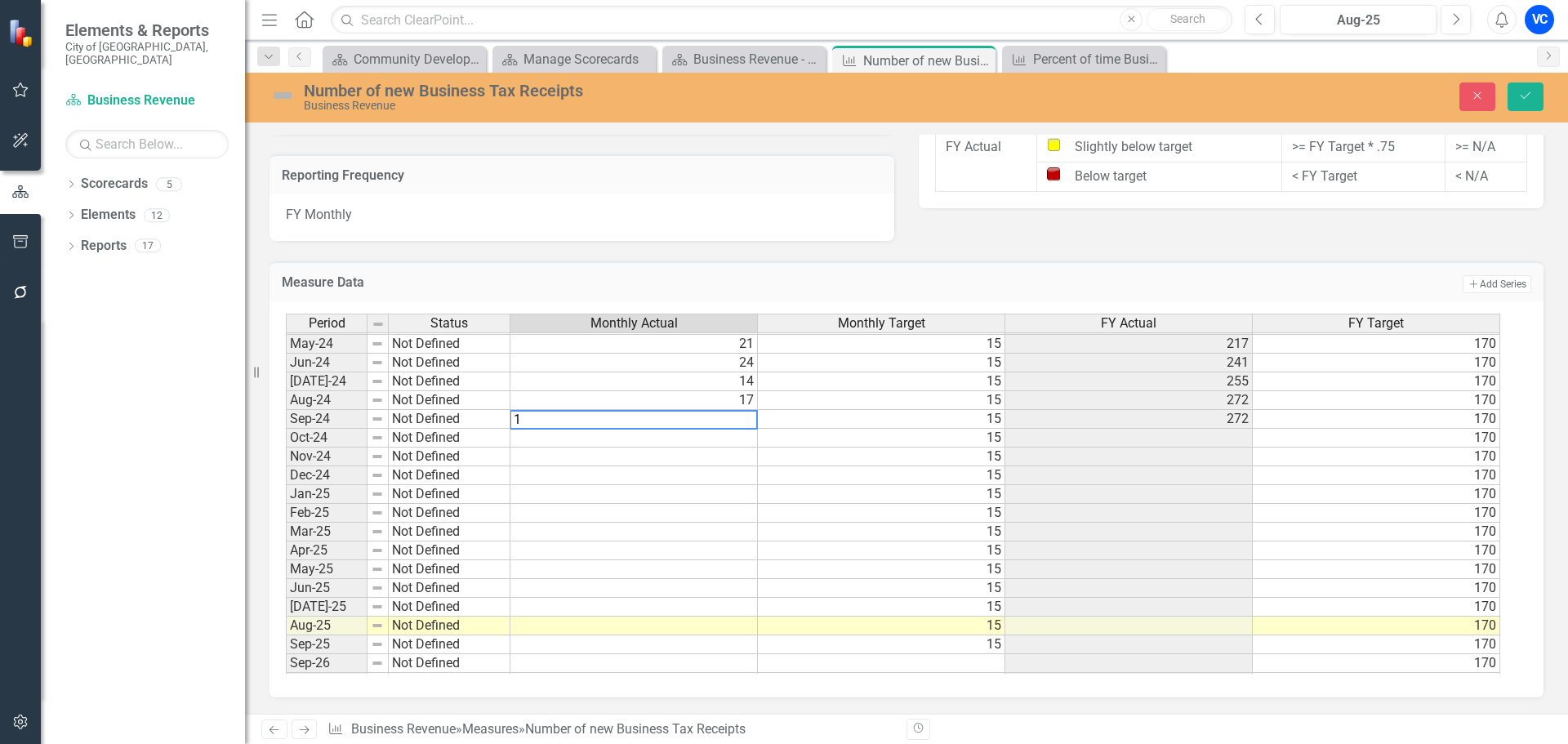
type textarea "15"
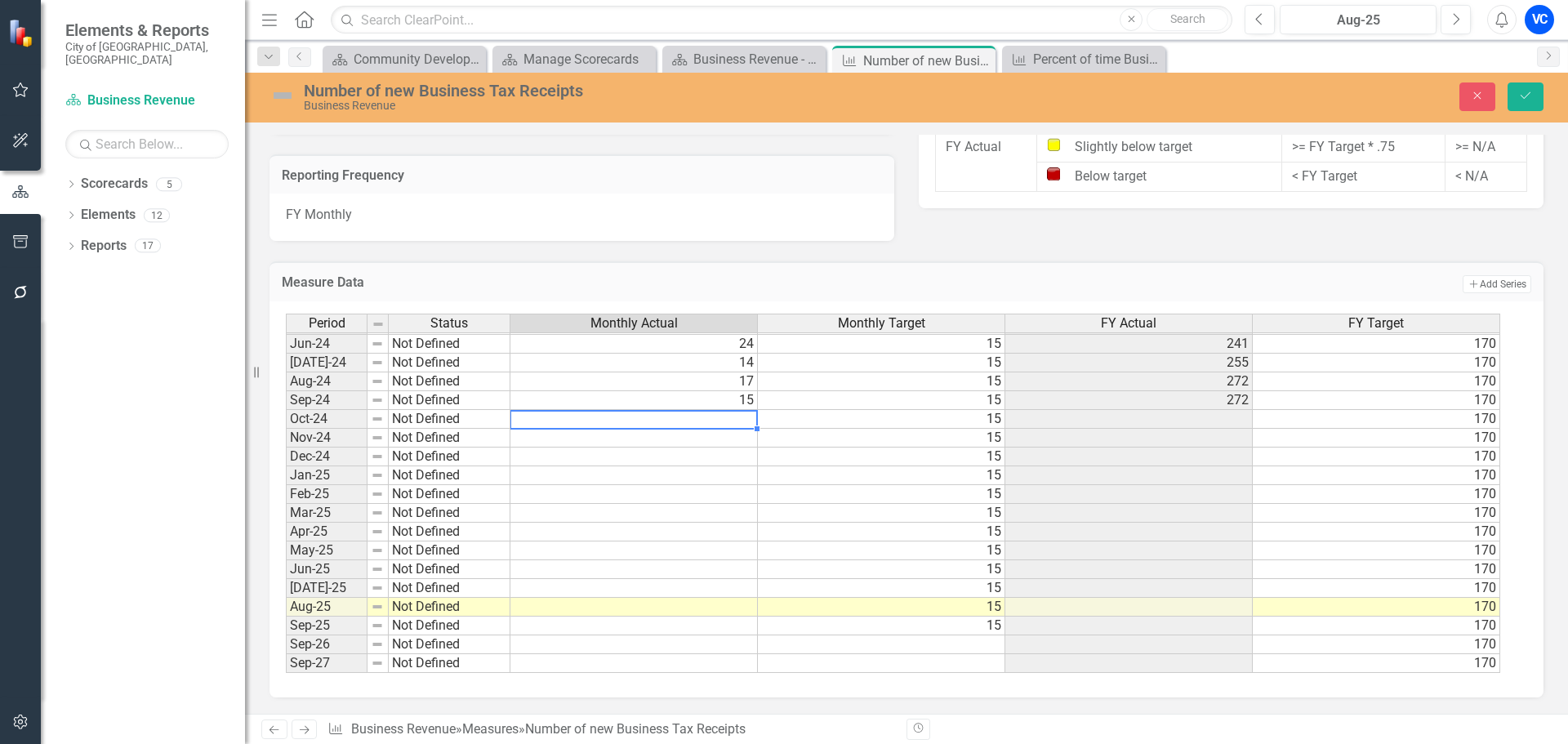
click at [547, 420] on td at bounding box center [634, 419] width 247 height 19
type textarea "25"
type textarea "21"
type textarea "14"
drag, startPoint x: 511, startPoint y: 469, endPoint x: 520, endPoint y: 475, distance: 10.8
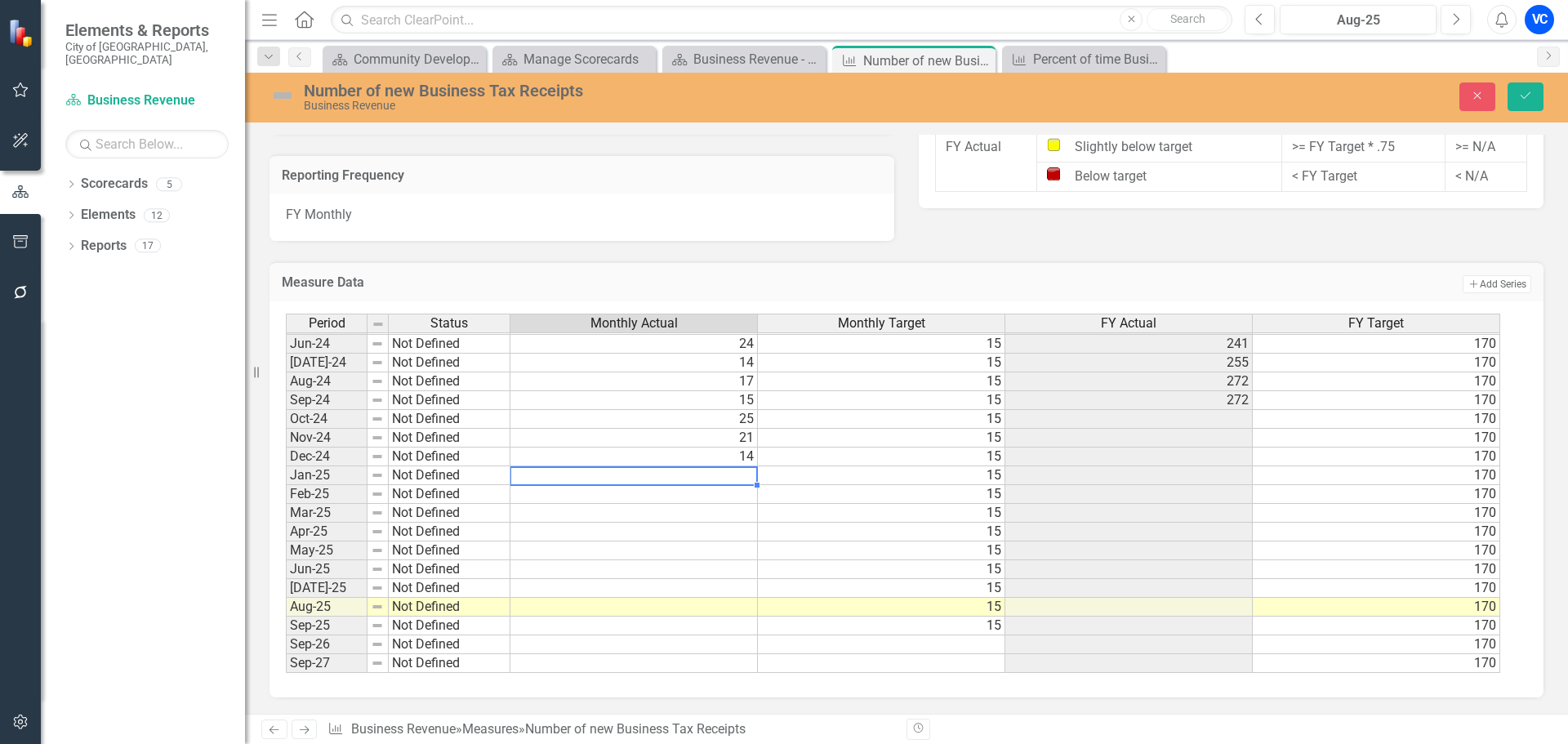
click at [520, 475] on div "Period Status Monthly Actual Monthly Target FY Actual FY Target May-23 Not Defi…" at bounding box center [900, 493] width 1229 height 360
click at [520, 477] on td at bounding box center [634, 475] width 247 height 19
click at [658, 476] on td at bounding box center [634, 475] width 247 height 19
click at [991, 480] on td "15" at bounding box center [881, 475] width 247 height 19
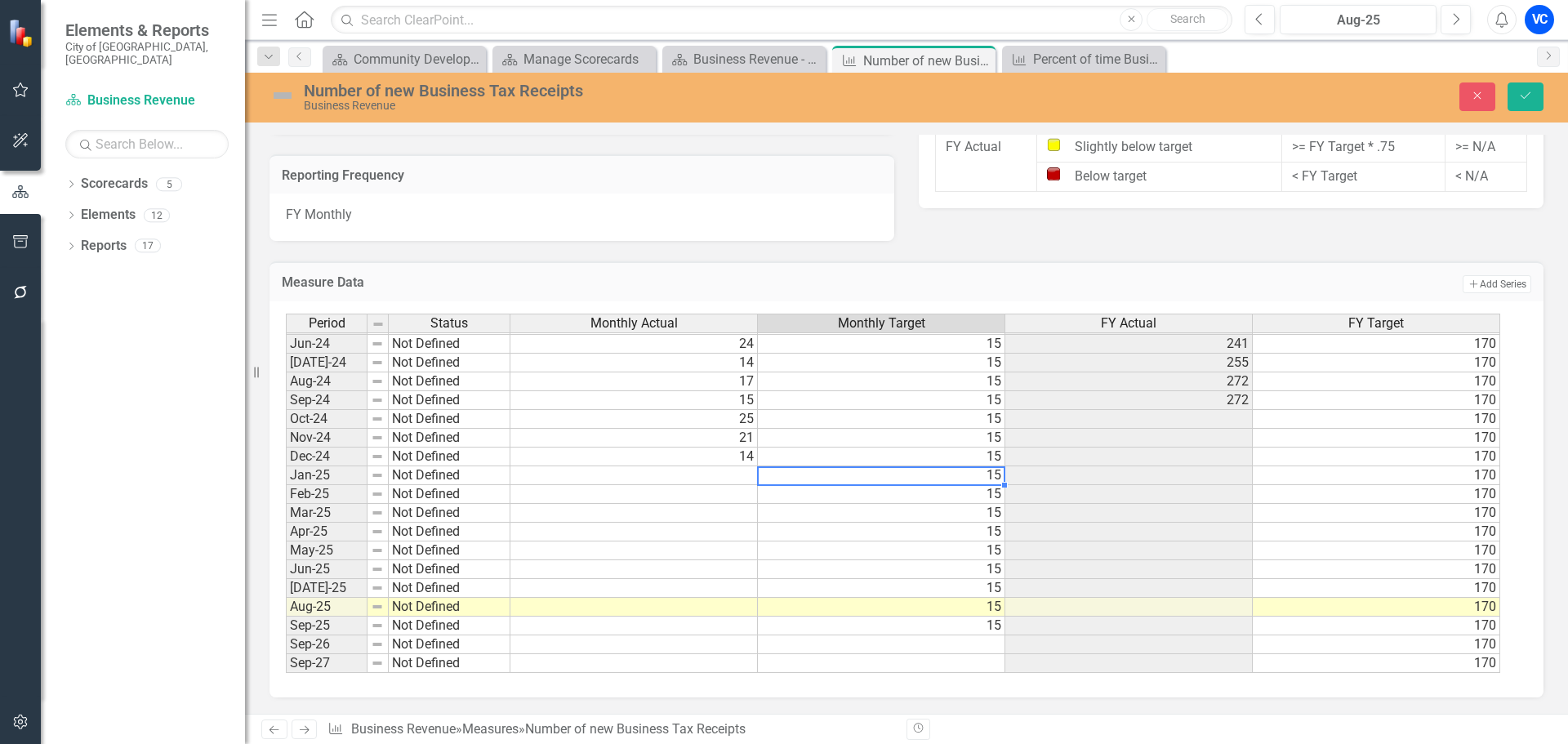
click at [570, 476] on td at bounding box center [634, 475] width 247 height 19
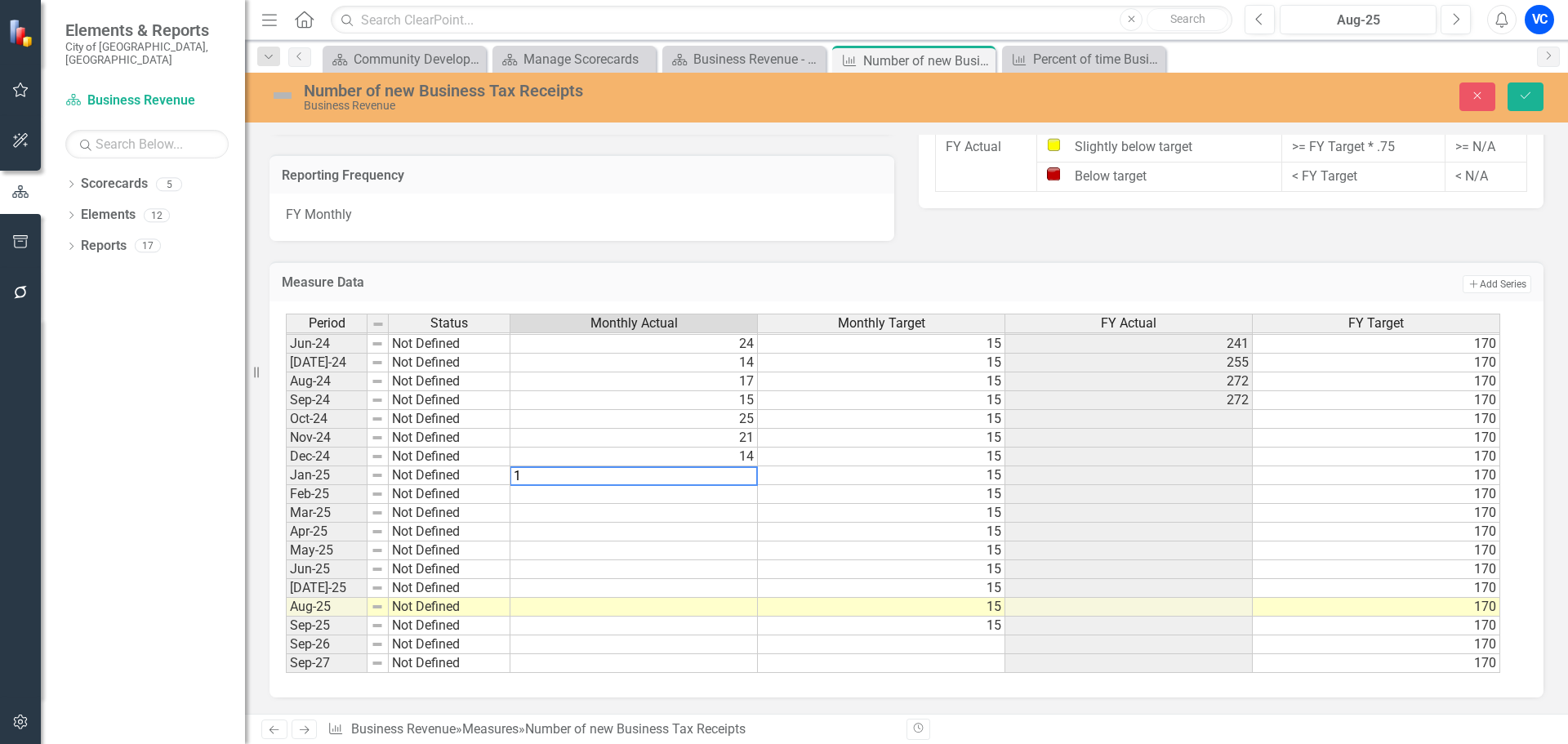
type textarea "17"
type textarea "15"
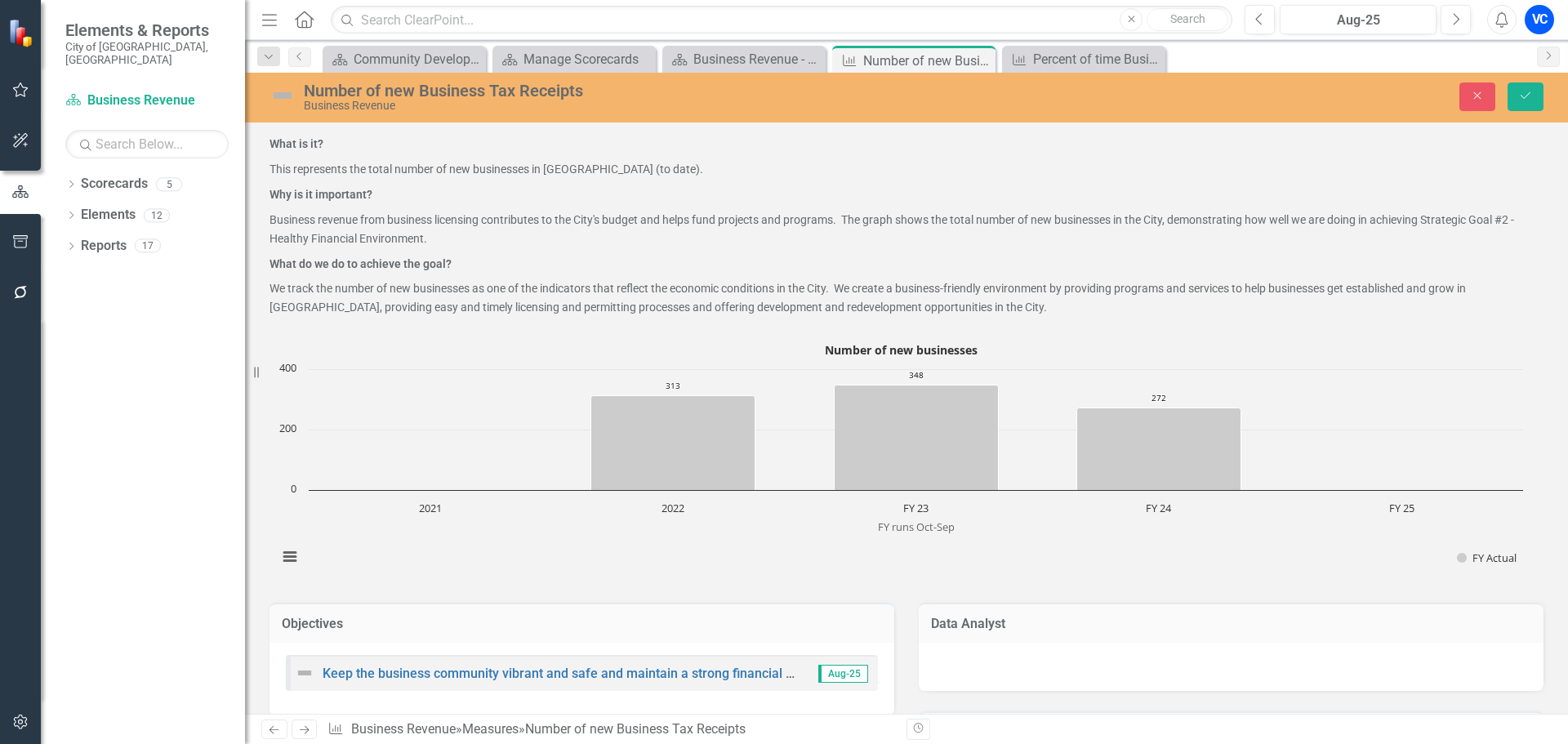
scroll to position [600, 0]
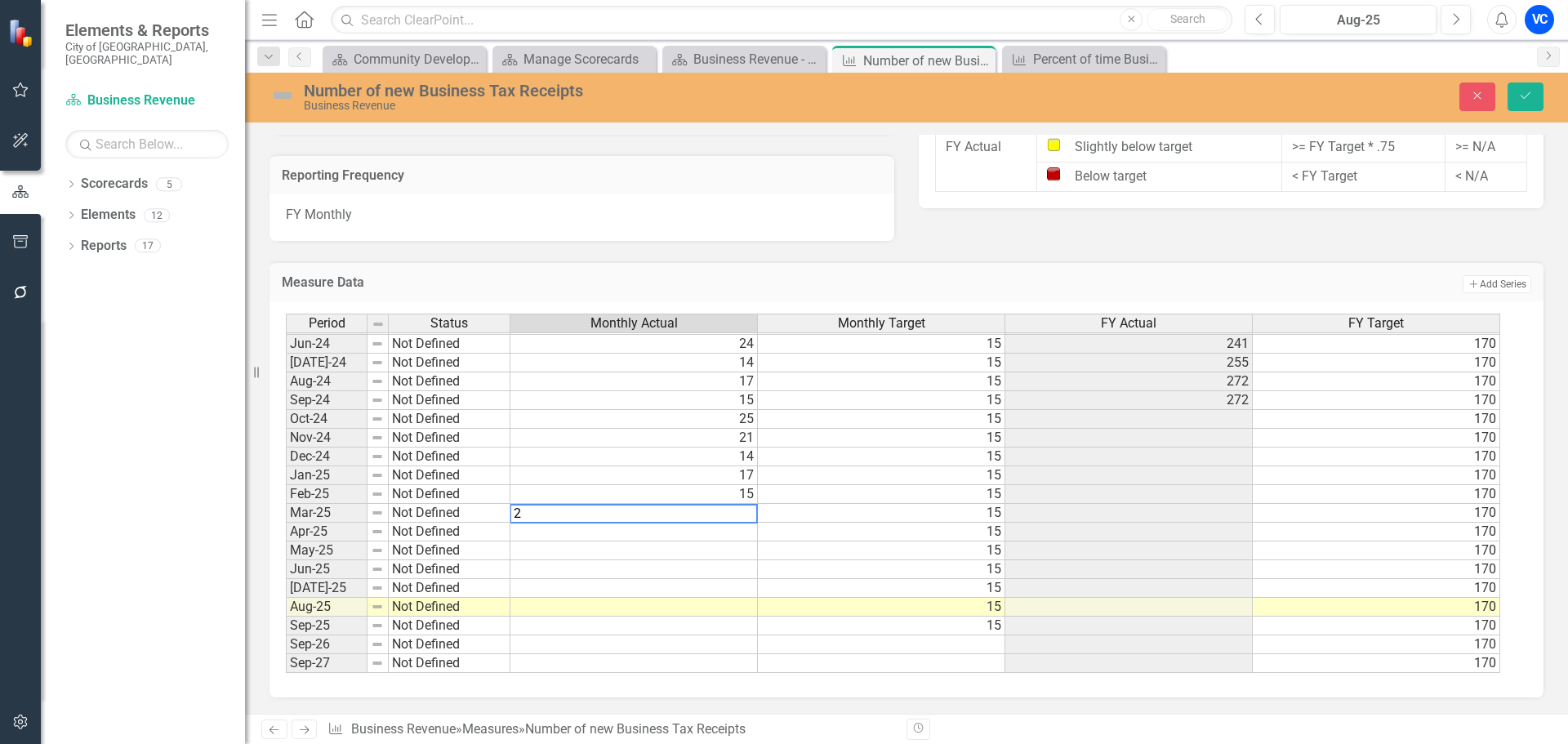
type textarea "29"
type textarea "10"
type textarea "16"
type textarea "14"
type textarea "44"
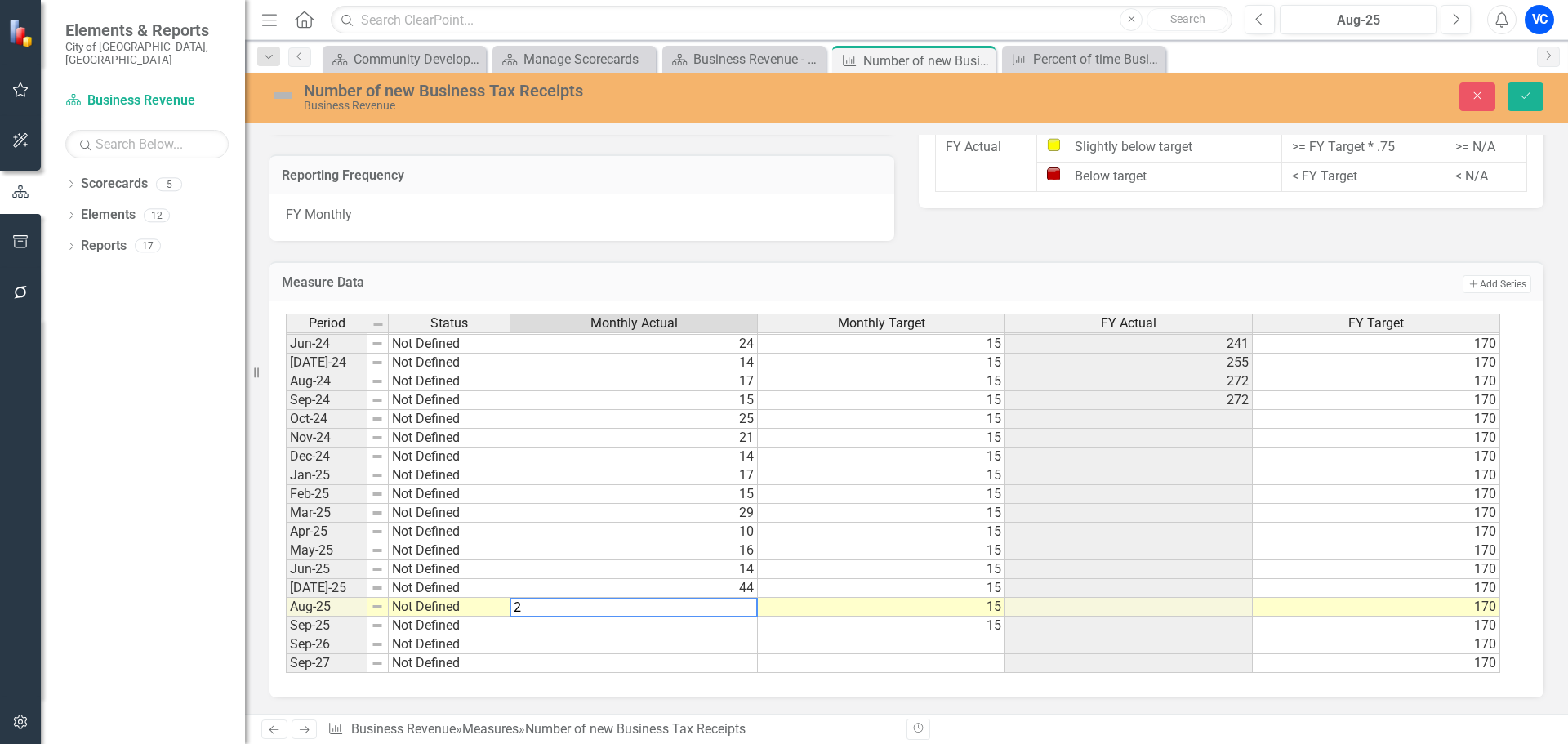
type textarea "20"
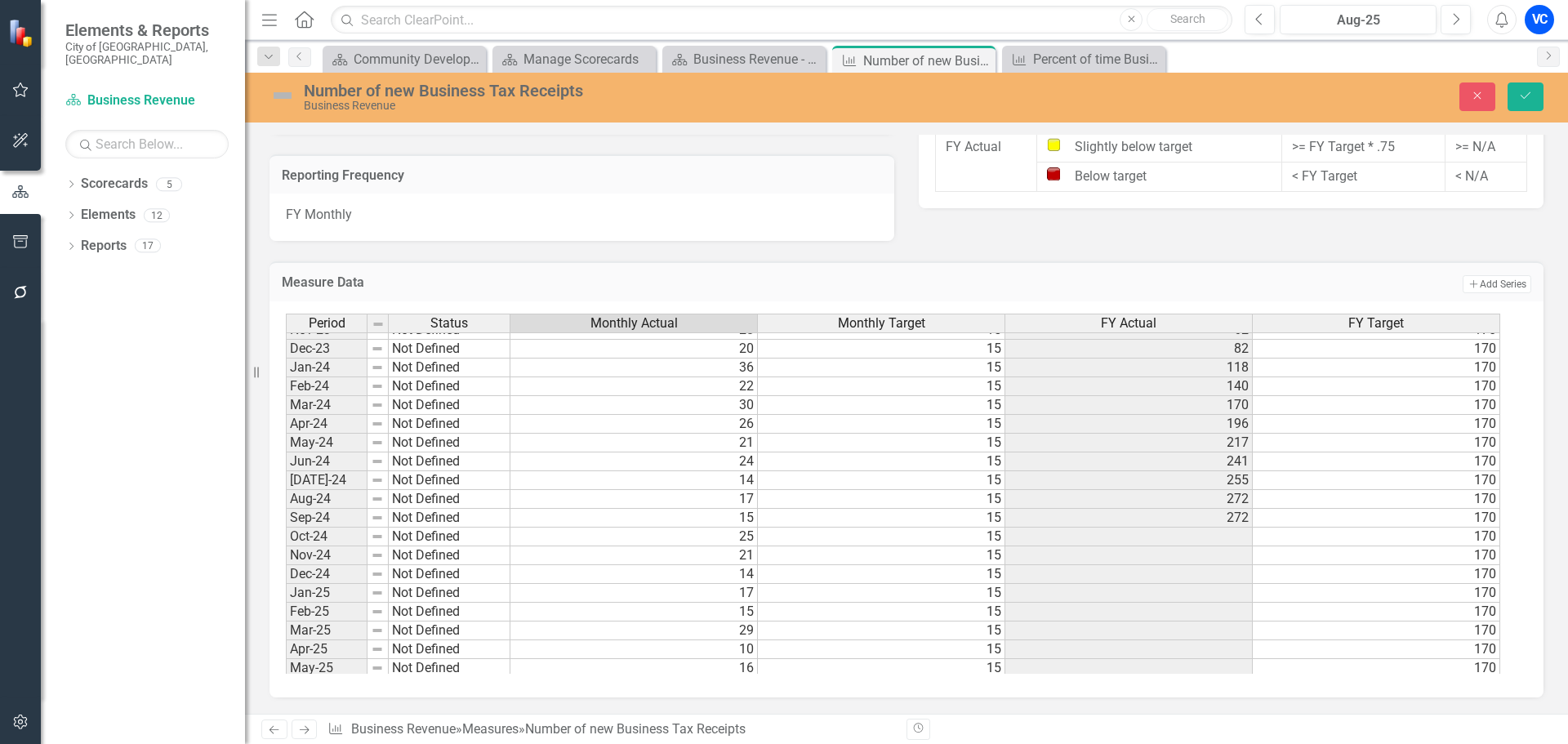
scroll to position [469, 0]
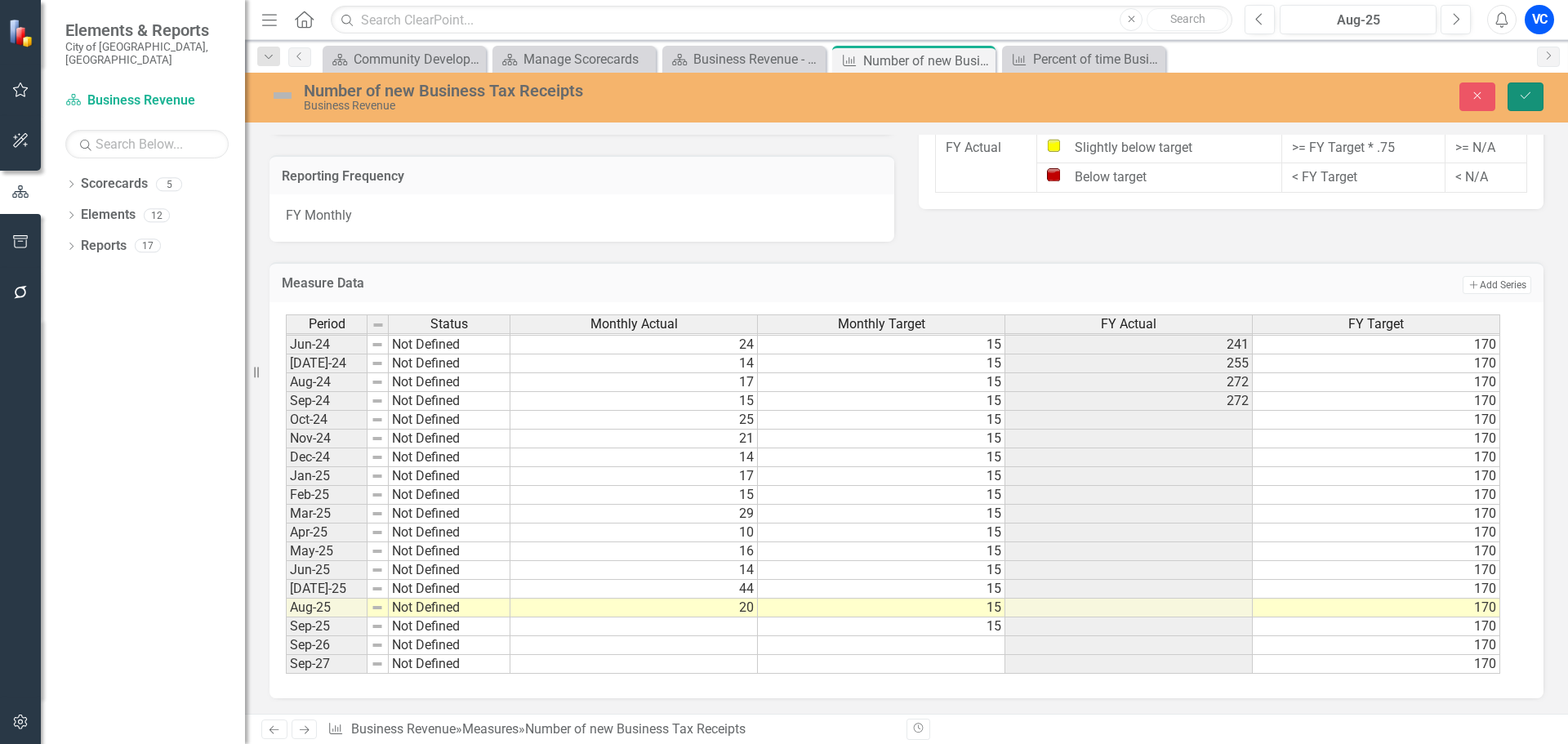
click at [1527, 93] on icon "Save" at bounding box center [1525, 95] width 14 height 11
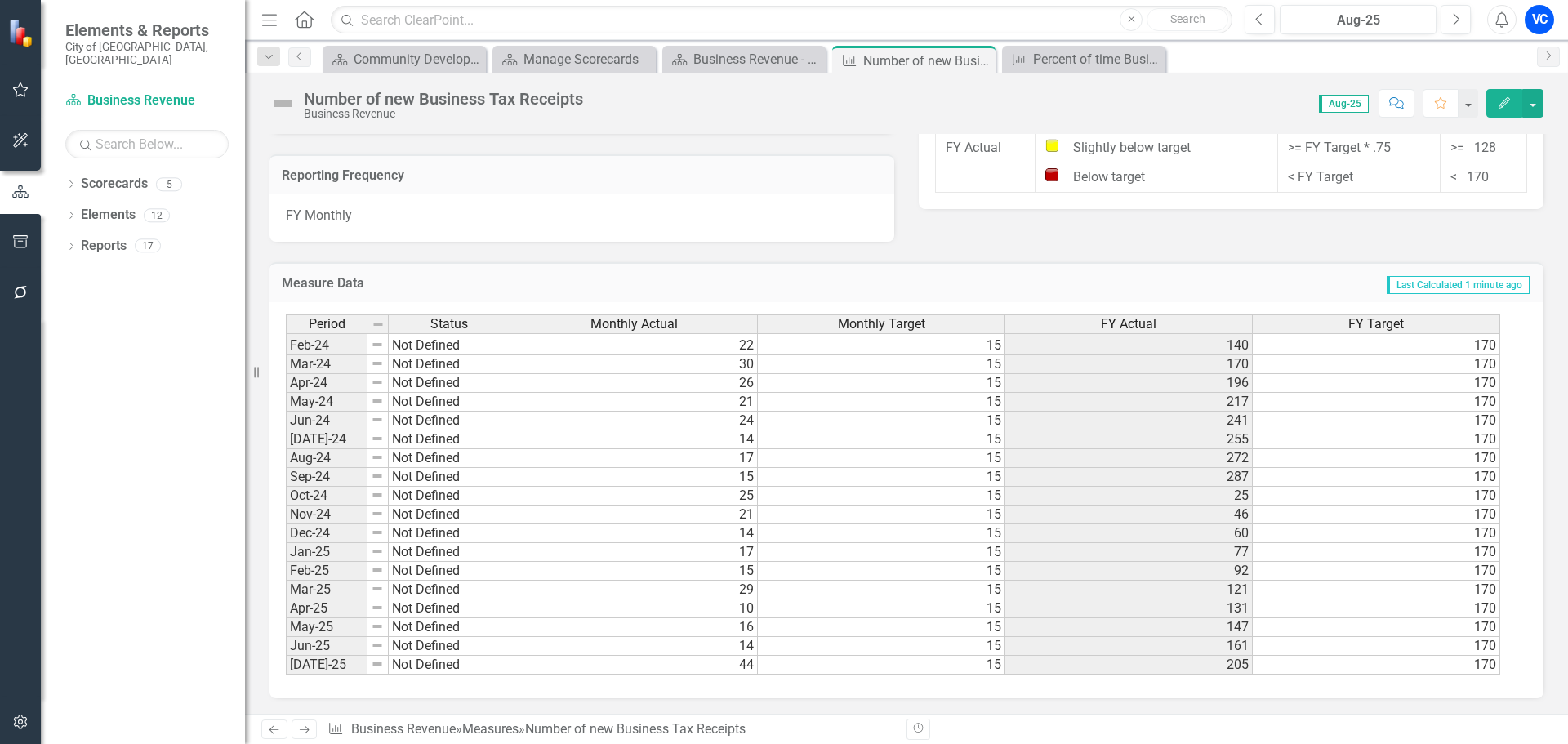
scroll to position [508, 0]
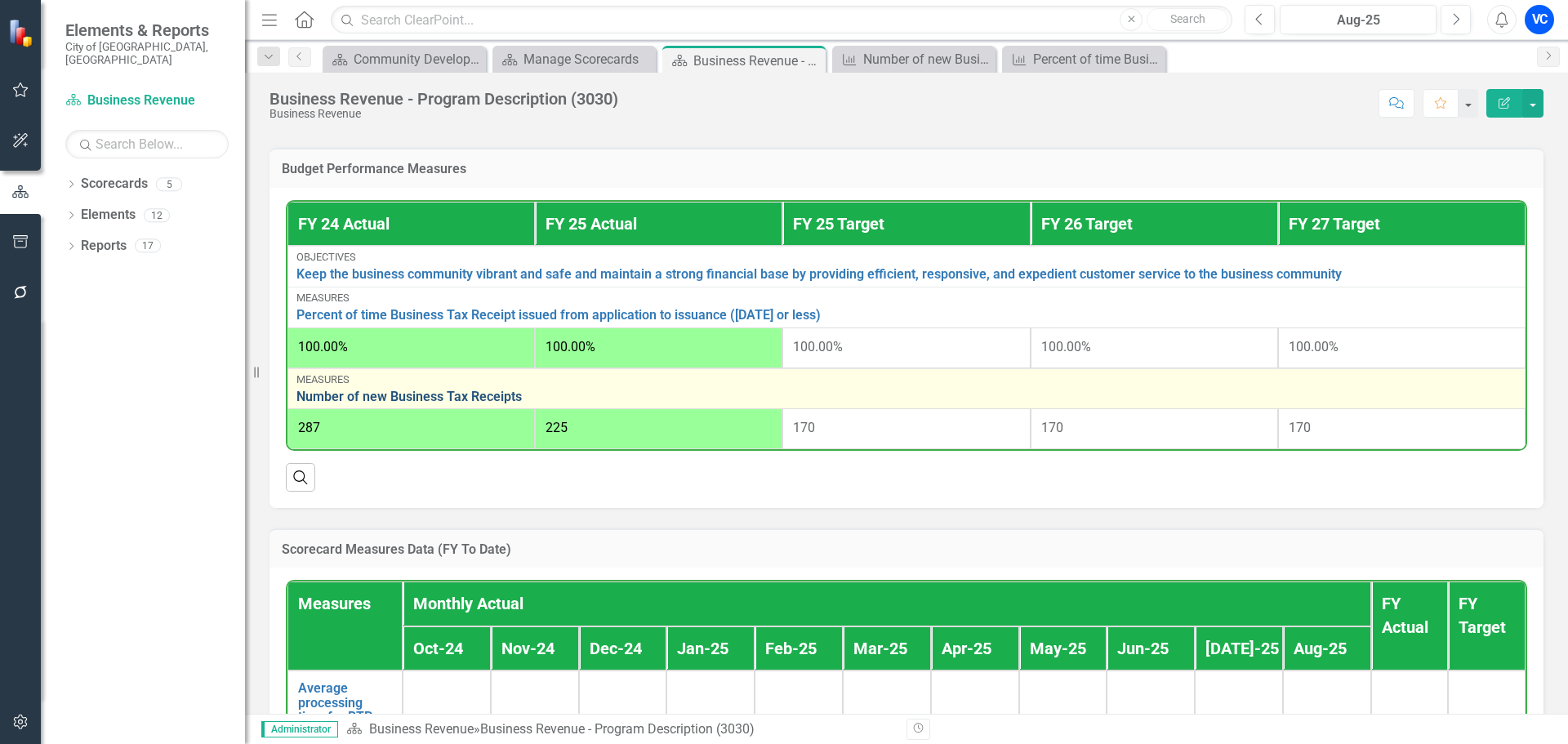
click at [424, 400] on link "Number of new Business Tax Receipts" at bounding box center [906, 397] width 1220 height 14
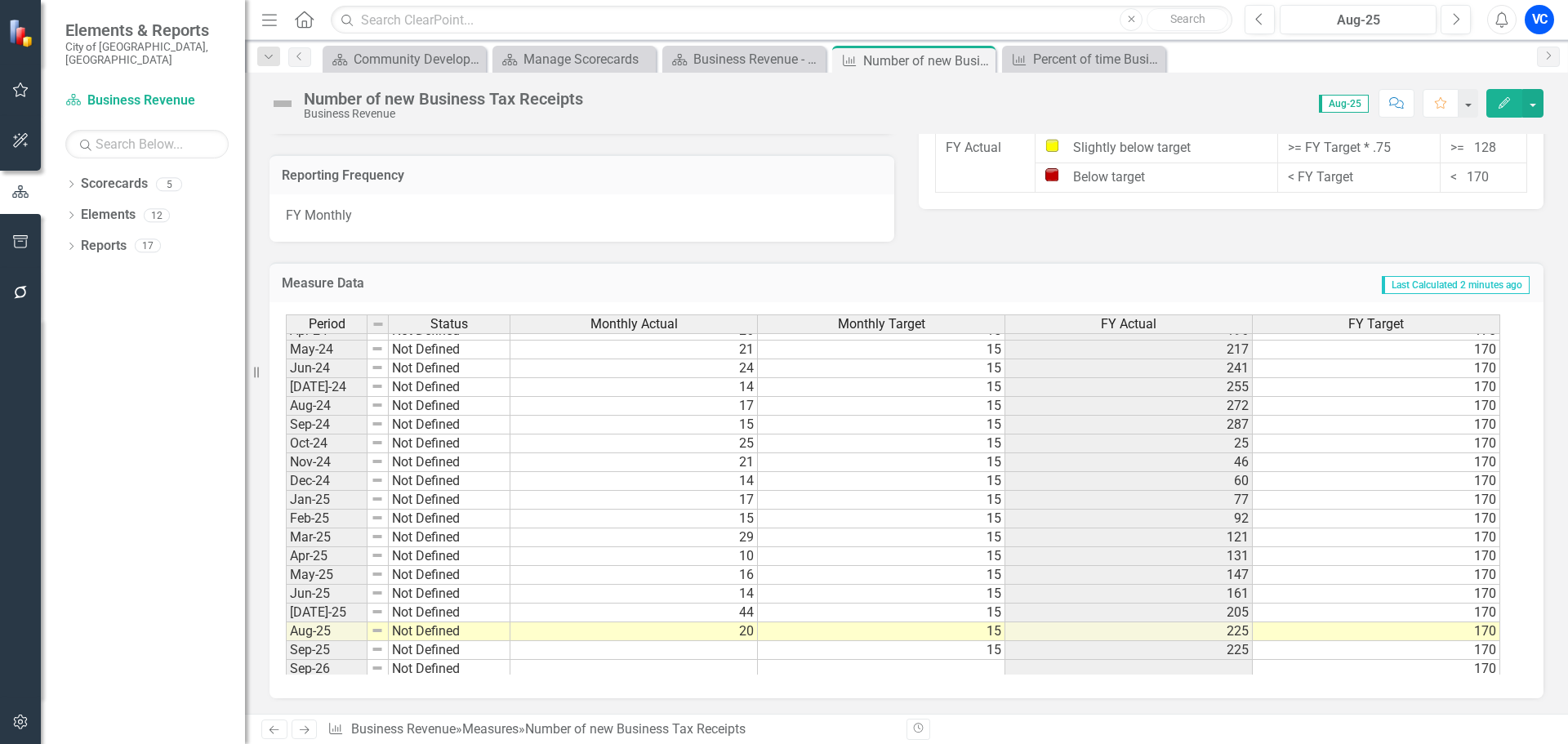
scroll to position [600, 0]
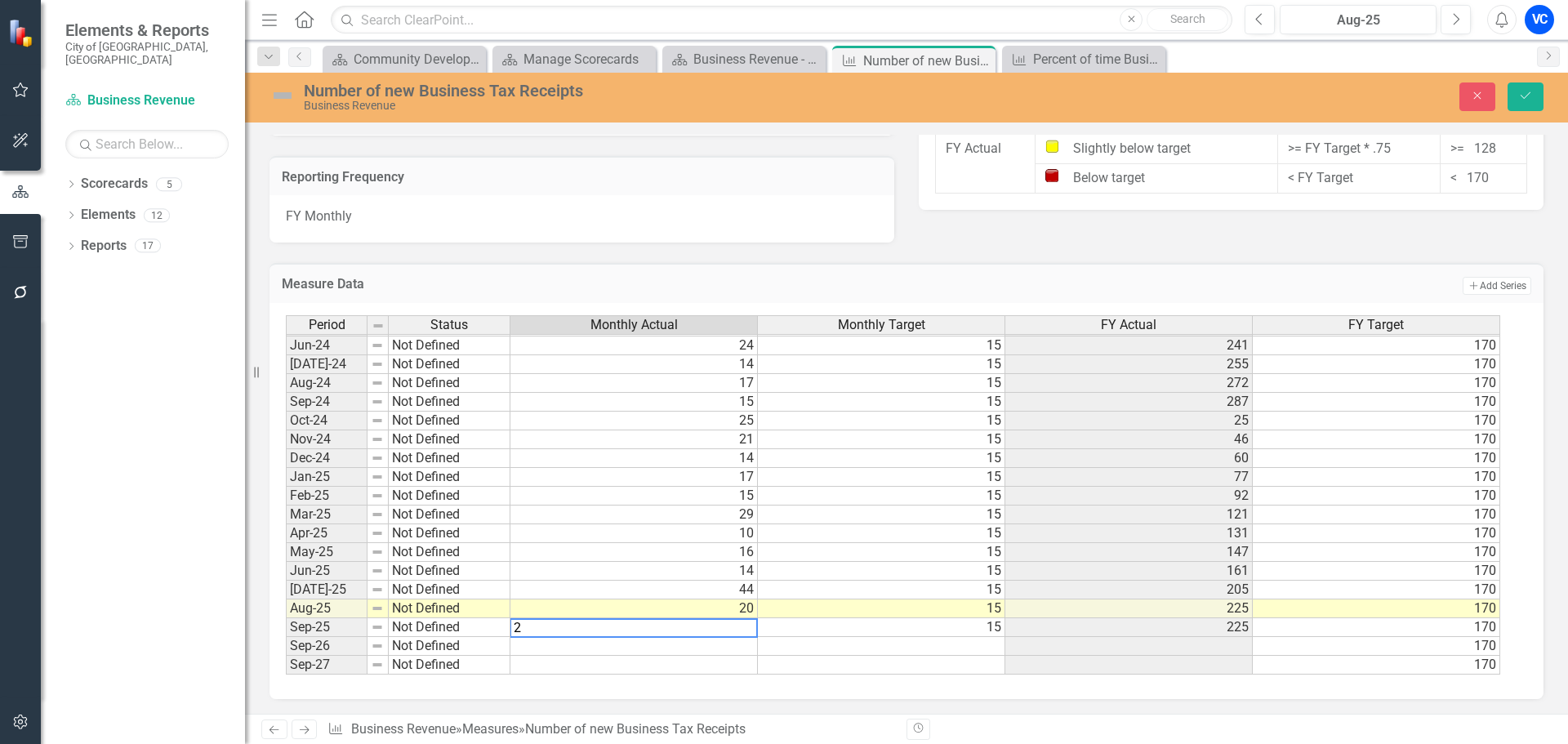
type textarea "25"
click at [1526, 92] on icon "Save" at bounding box center [1525, 95] width 14 height 11
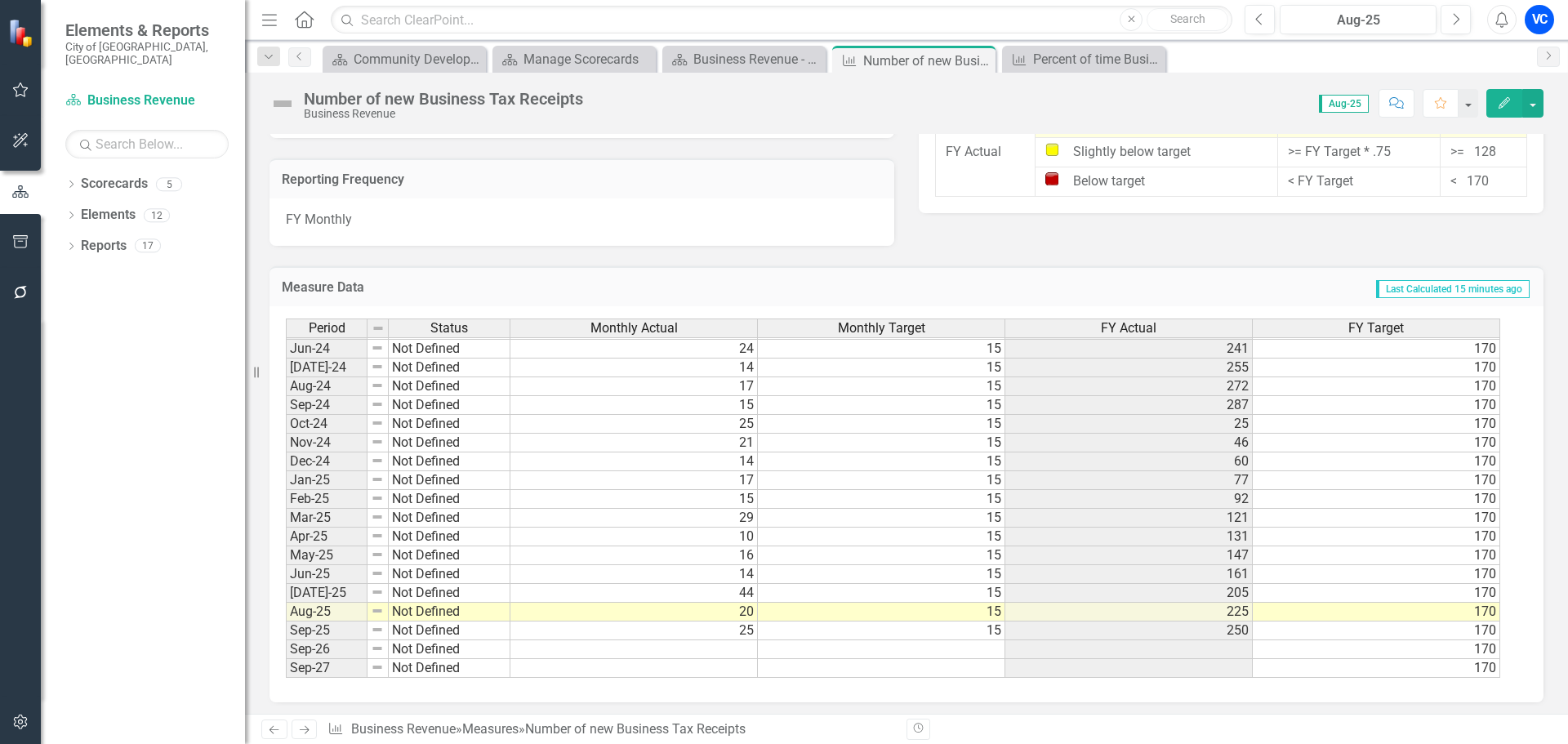
scroll to position [1118, 0]
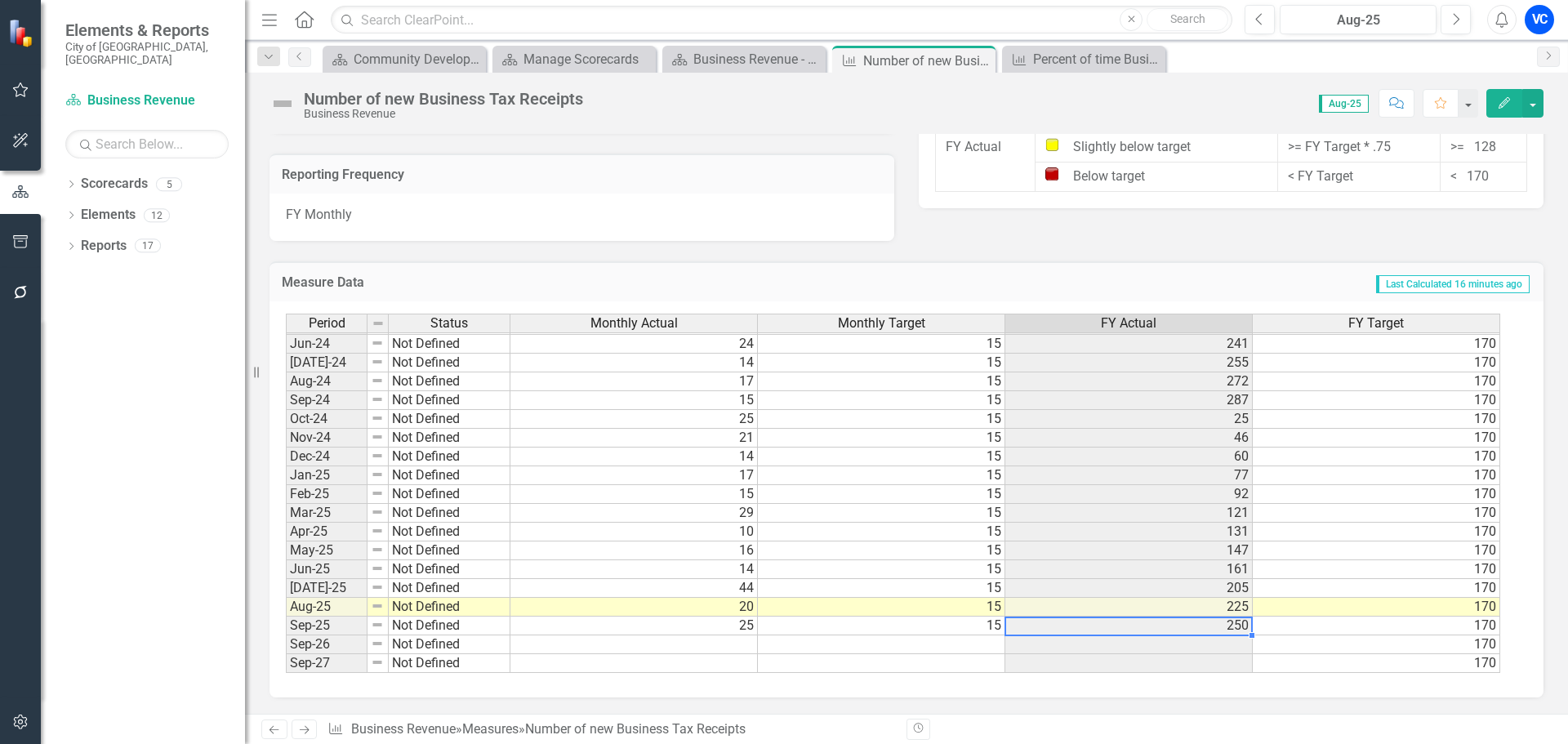
click at [1198, 627] on tbody "May-23 Not Defined 26 15 230 170 Jun-23 Not Defined 34 15 264 170 Jul-23 Not De…" at bounding box center [892, 381] width 1215 height 583
click at [1358, 349] on td "170" at bounding box center [1376, 344] width 247 height 19
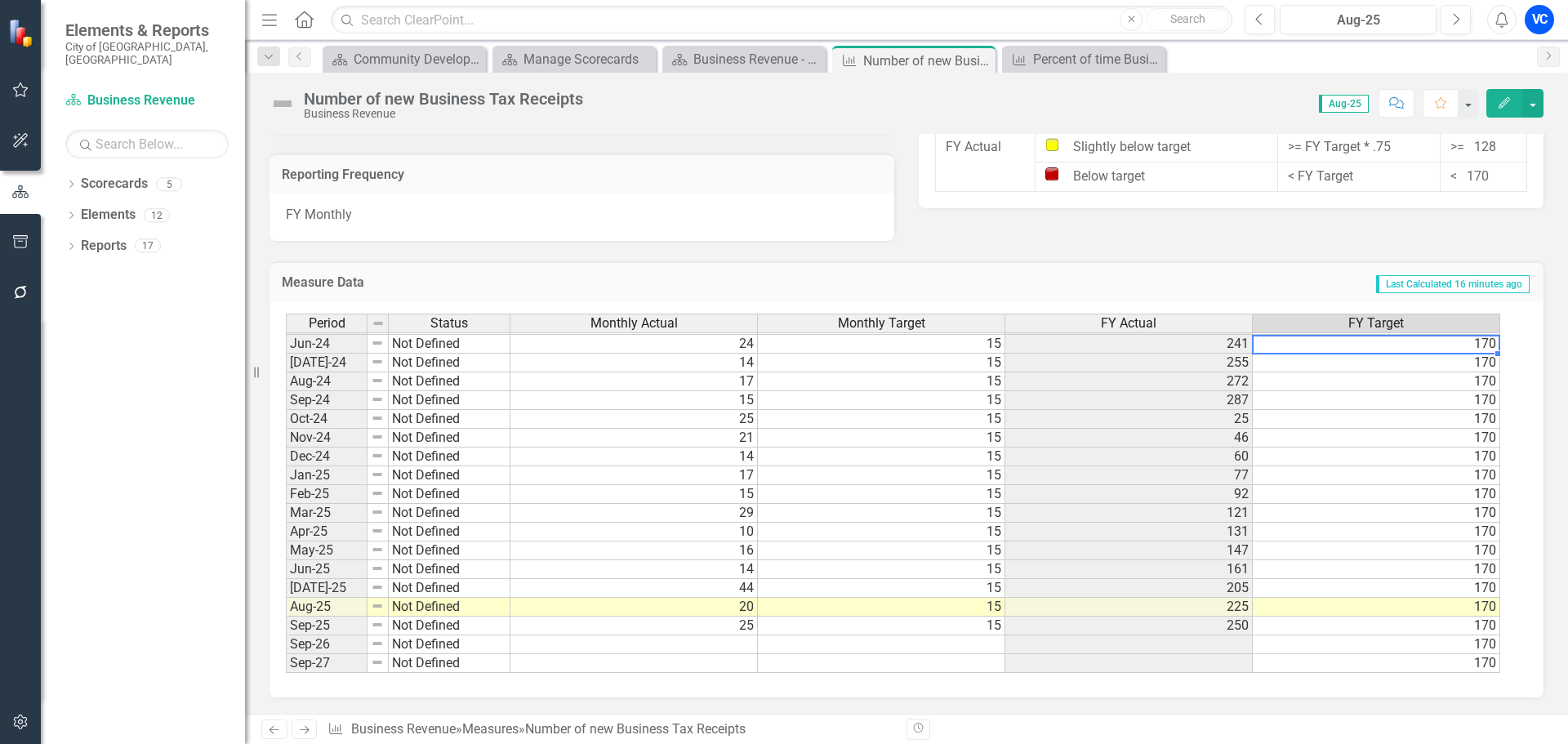
click at [1103, 593] on td "205" at bounding box center [1129, 588] width 247 height 19
click at [120, 92] on link "Scorecard Business Revenue" at bounding box center [147, 101] width 164 height 19
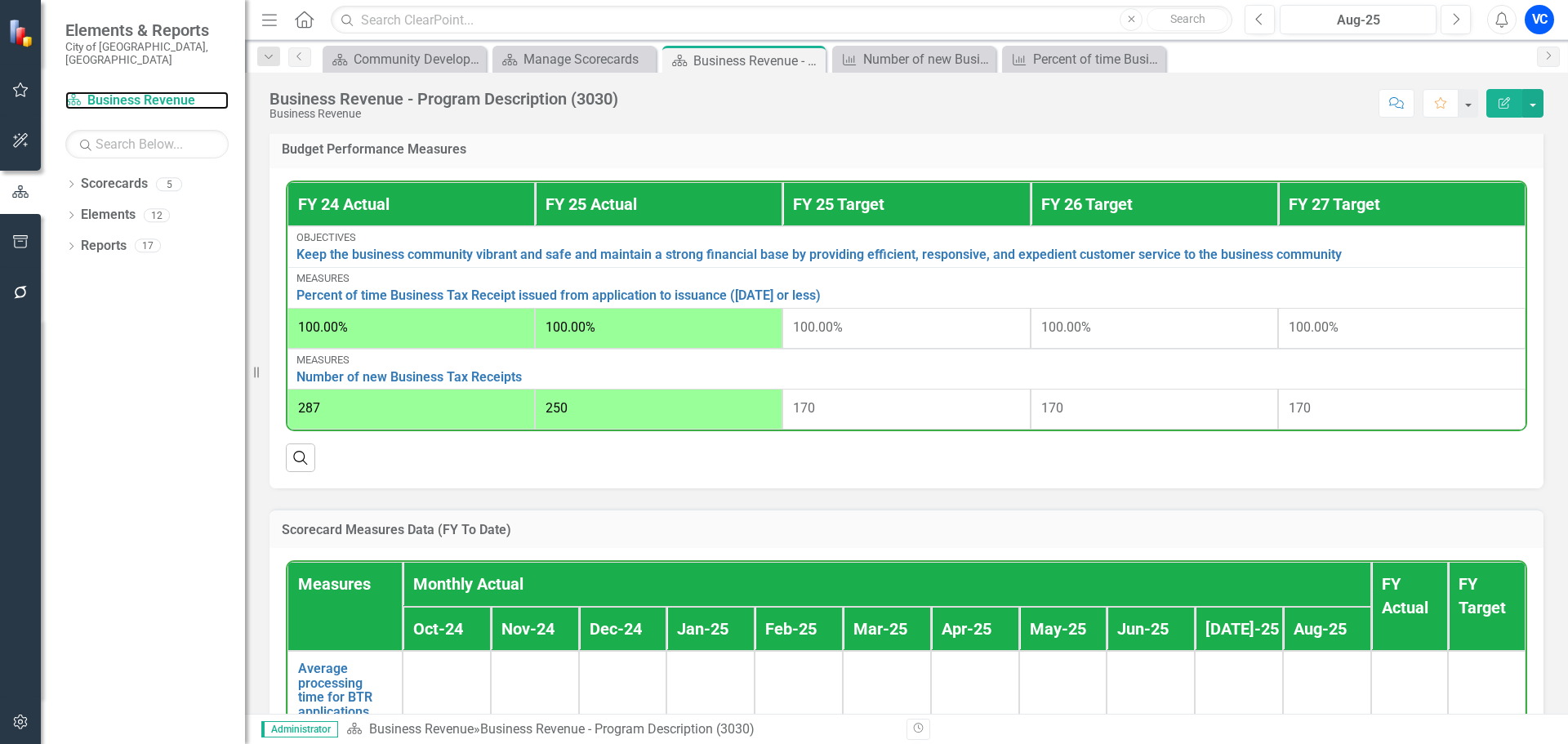
scroll to position [606, 0]
